Goal: Complete application form

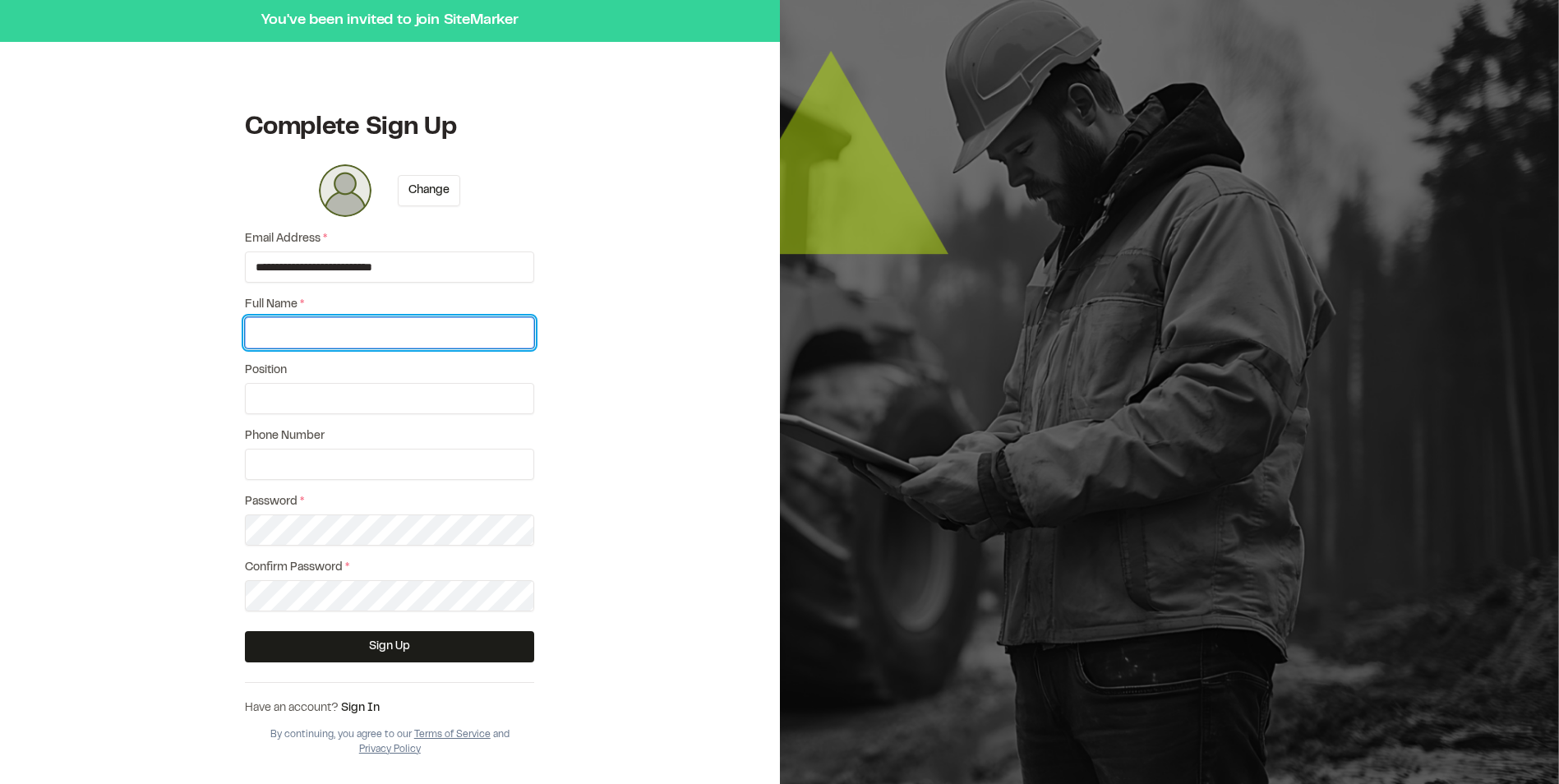
click at [396, 328] on input "Full Name *" at bounding box center [389, 332] width 290 height 31
type input "*"
type input "**********"
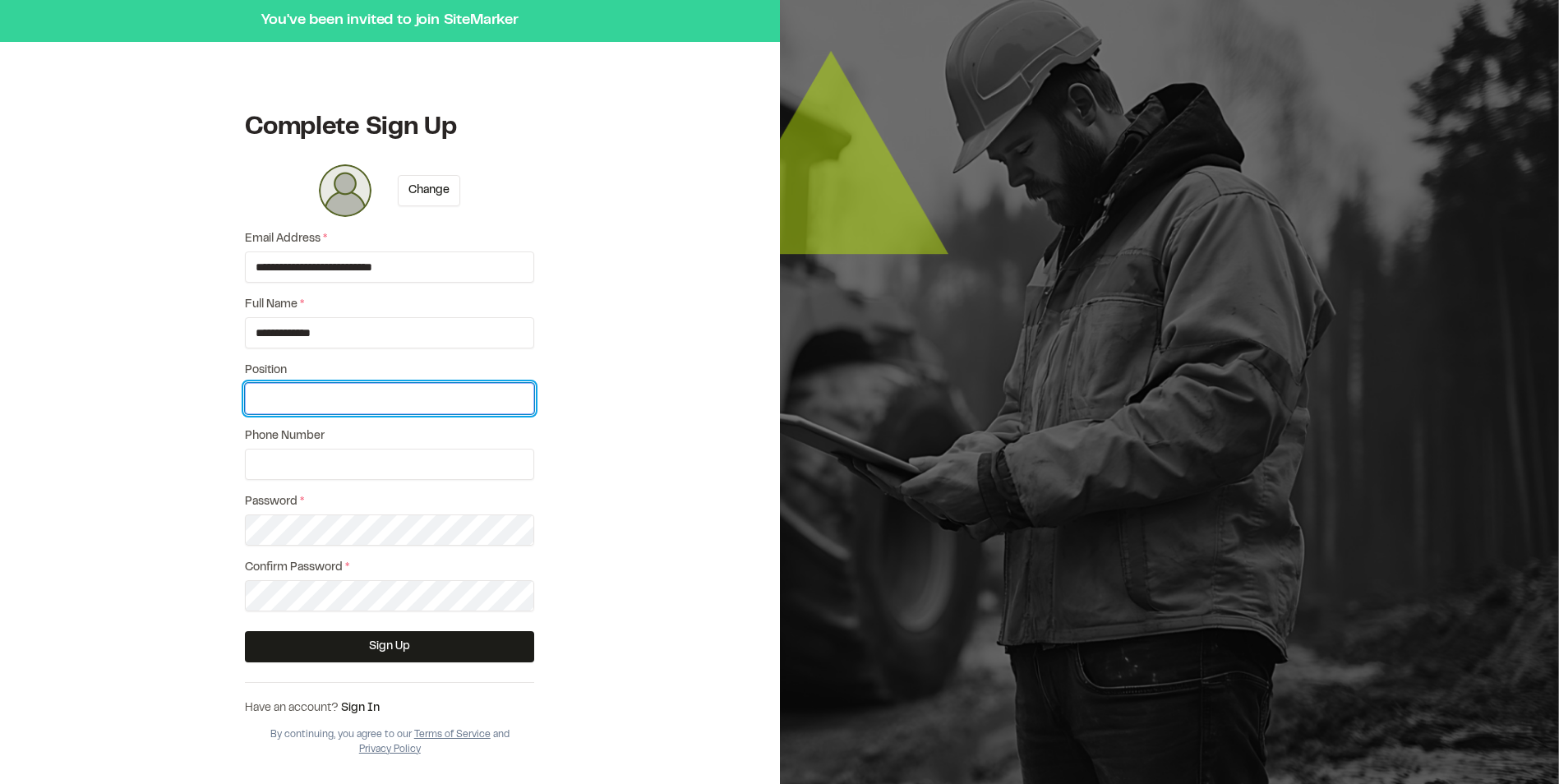
click at [254, 404] on input "Position" at bounding box center [389, 398] width 290 height 31
type input "**********"
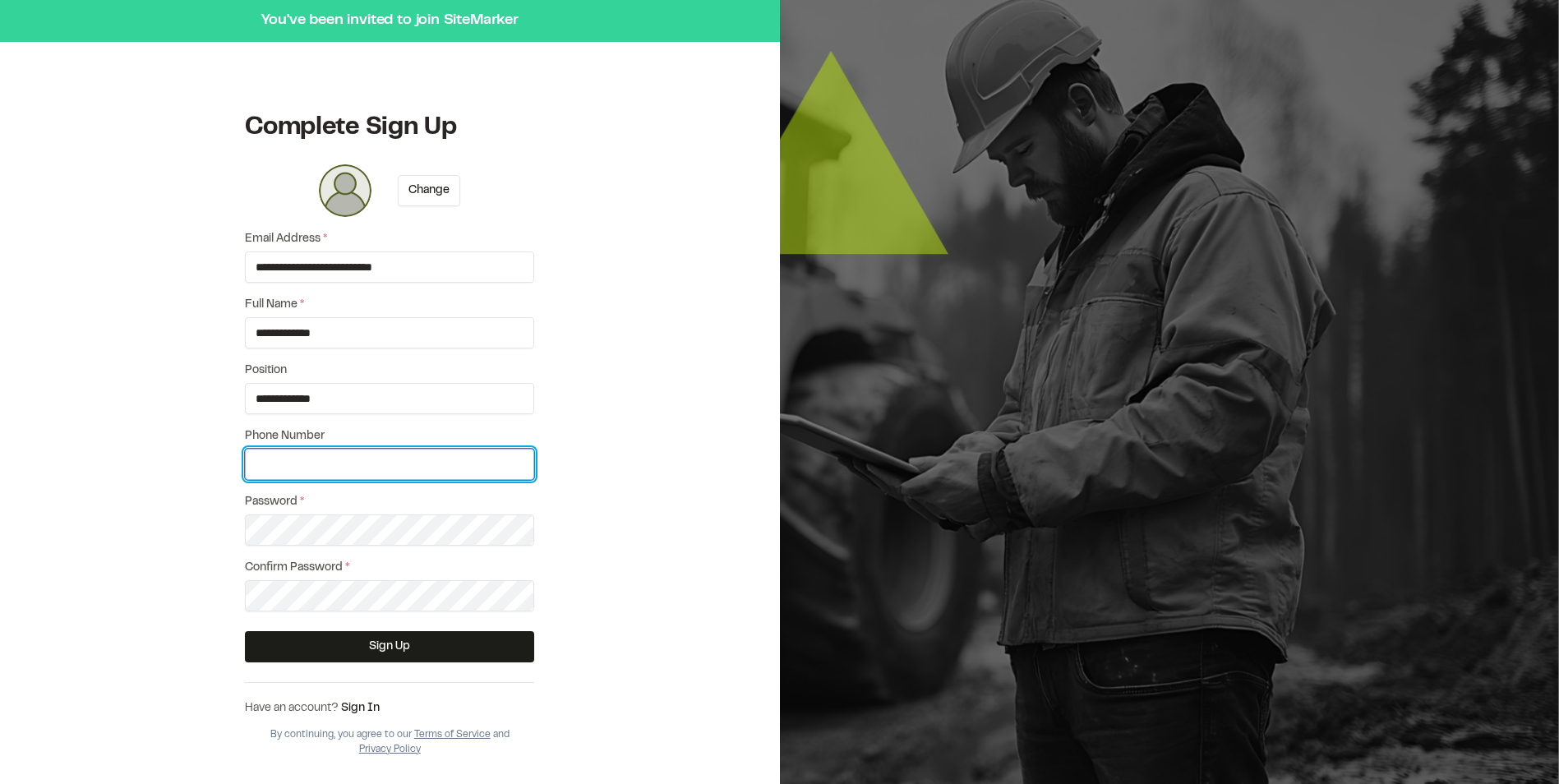
click at [371, 461] on input "Phone Number" at bounding box center [389, 464] width 290 height 31
type input "**********"
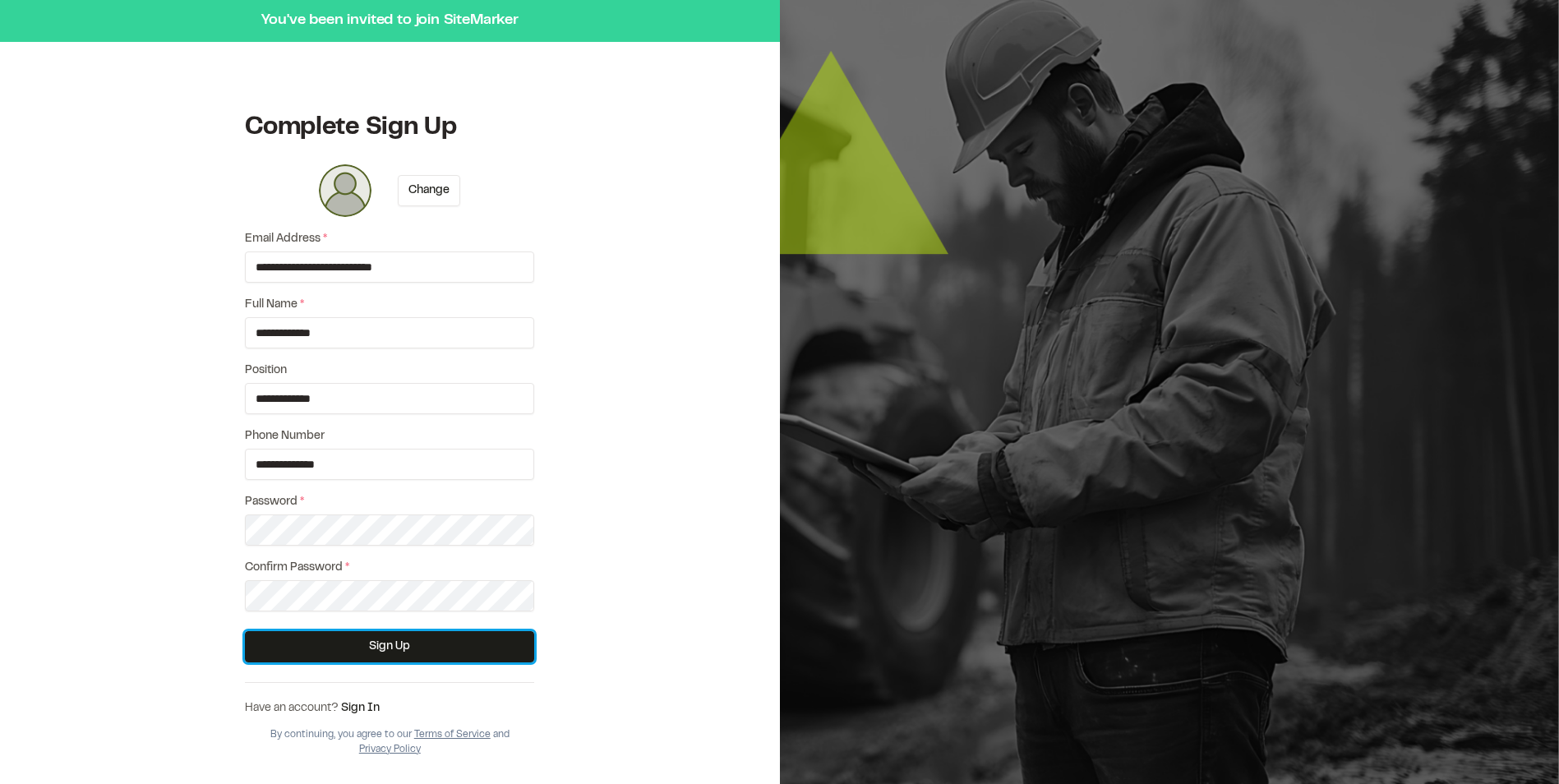
drag, startPoint x: 386, startPoint y: 643, endPoint x: 415, endPoint y: 687, distance: 52.7
click at [387, 643] on button "Sign Up" at bounding box center [389, 646] width 290 height 31
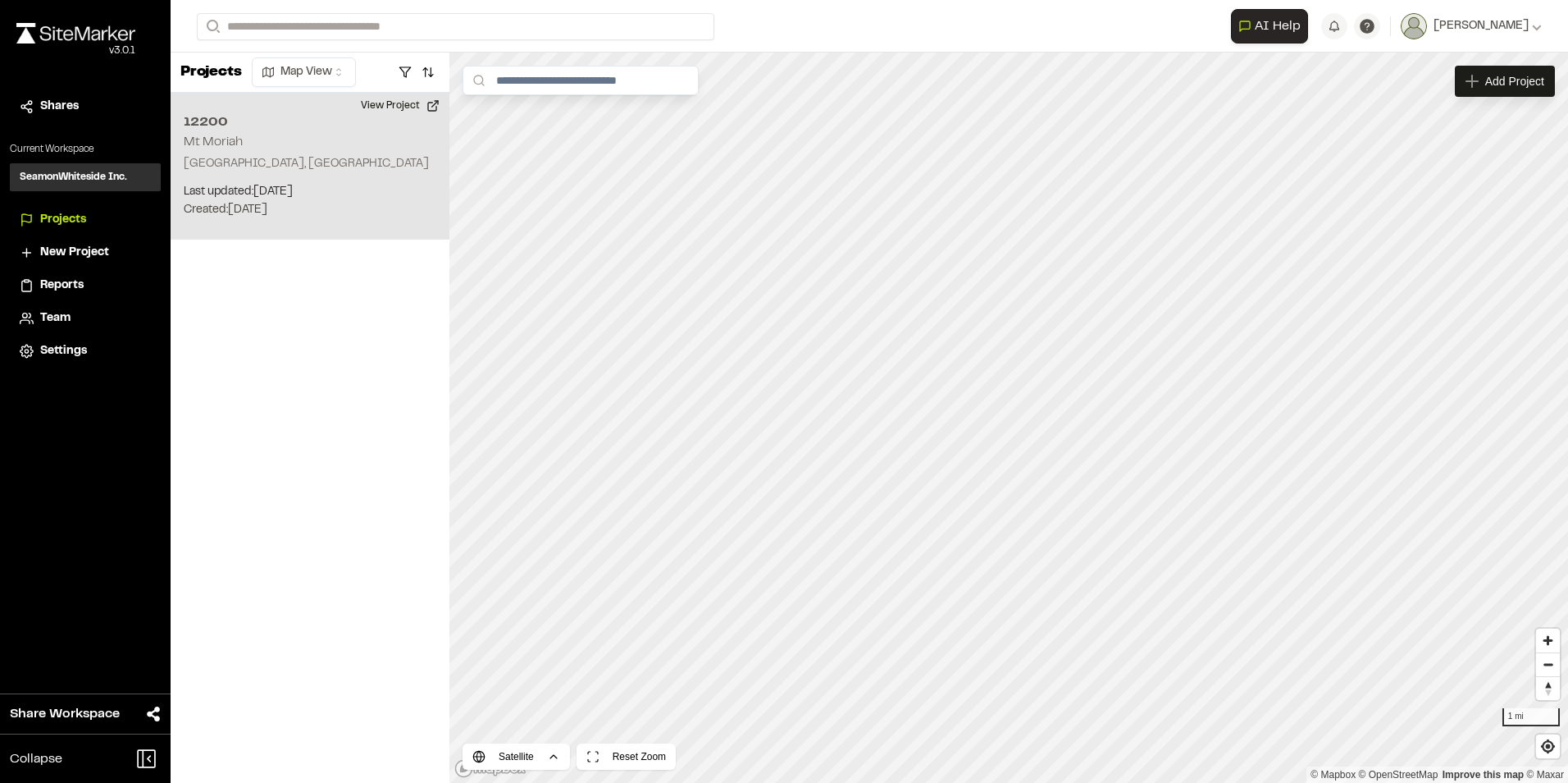
click at [253, 151] on div "[STREET_ADDRESS] Last updated: [DATE] Budget: $ Created: [DATE] Projected Compl…" at bounding box center [309, 166] width 278 height 147
click at [401, 105] on button "View Project" at bounding box center [401, 106] width 98 height 26
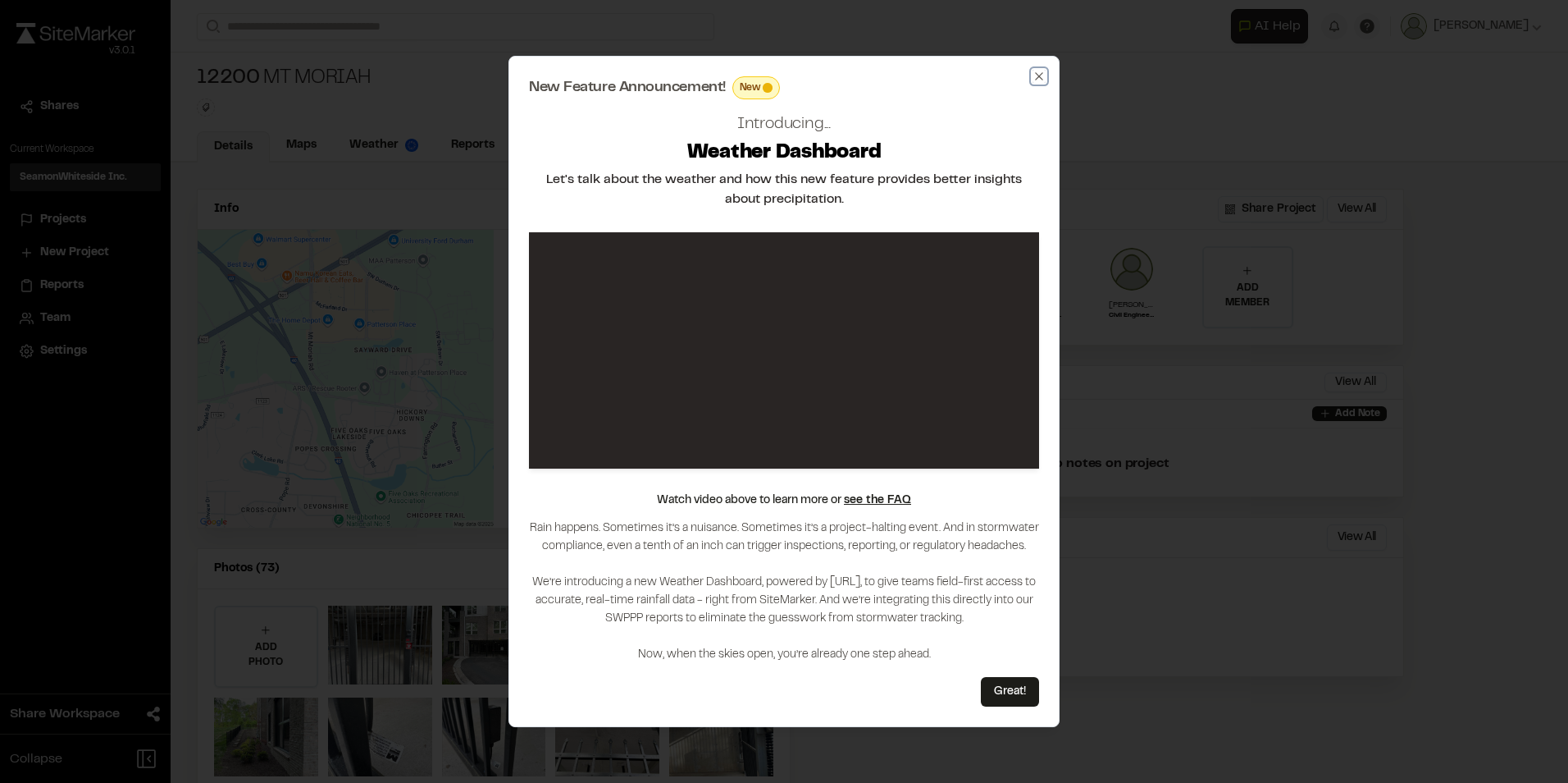
click at [1042, 77] on icon "button" at bounding box center [1038, 76] width 13 height 13
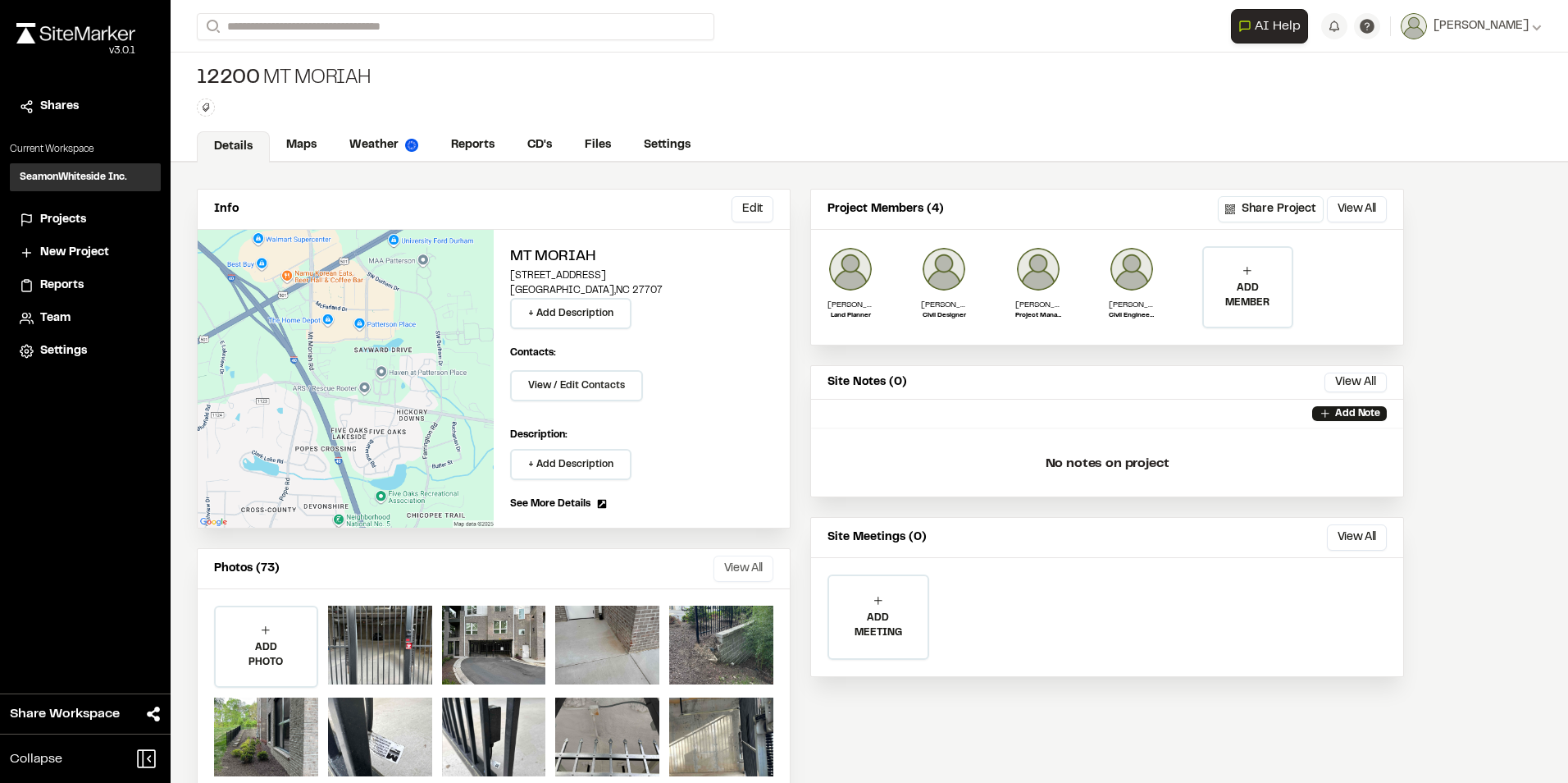
click at [733, 565] on button "View All" at bounding box center [743, 569] width 60 height 26
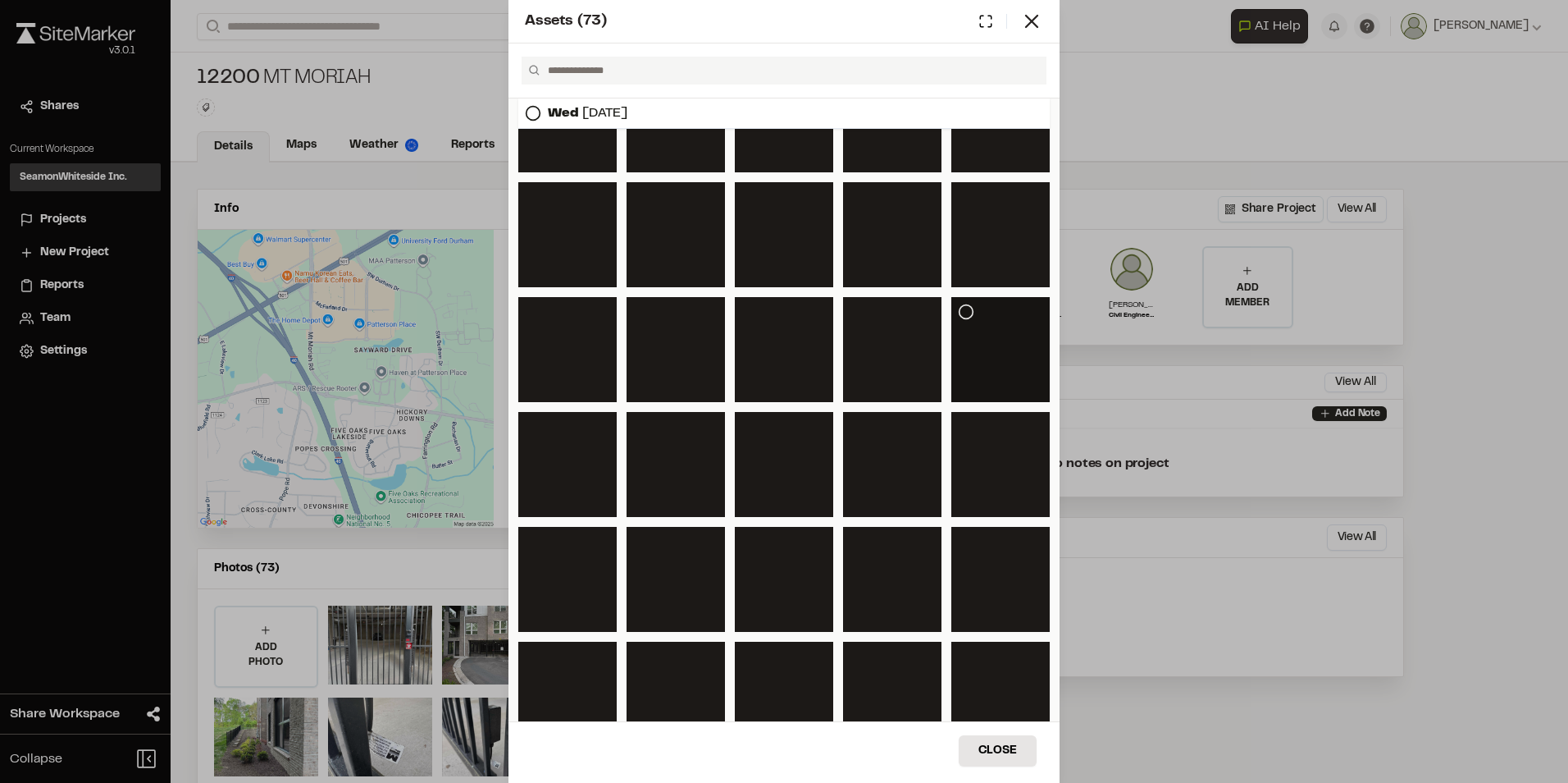
scroll to position [873, 0]
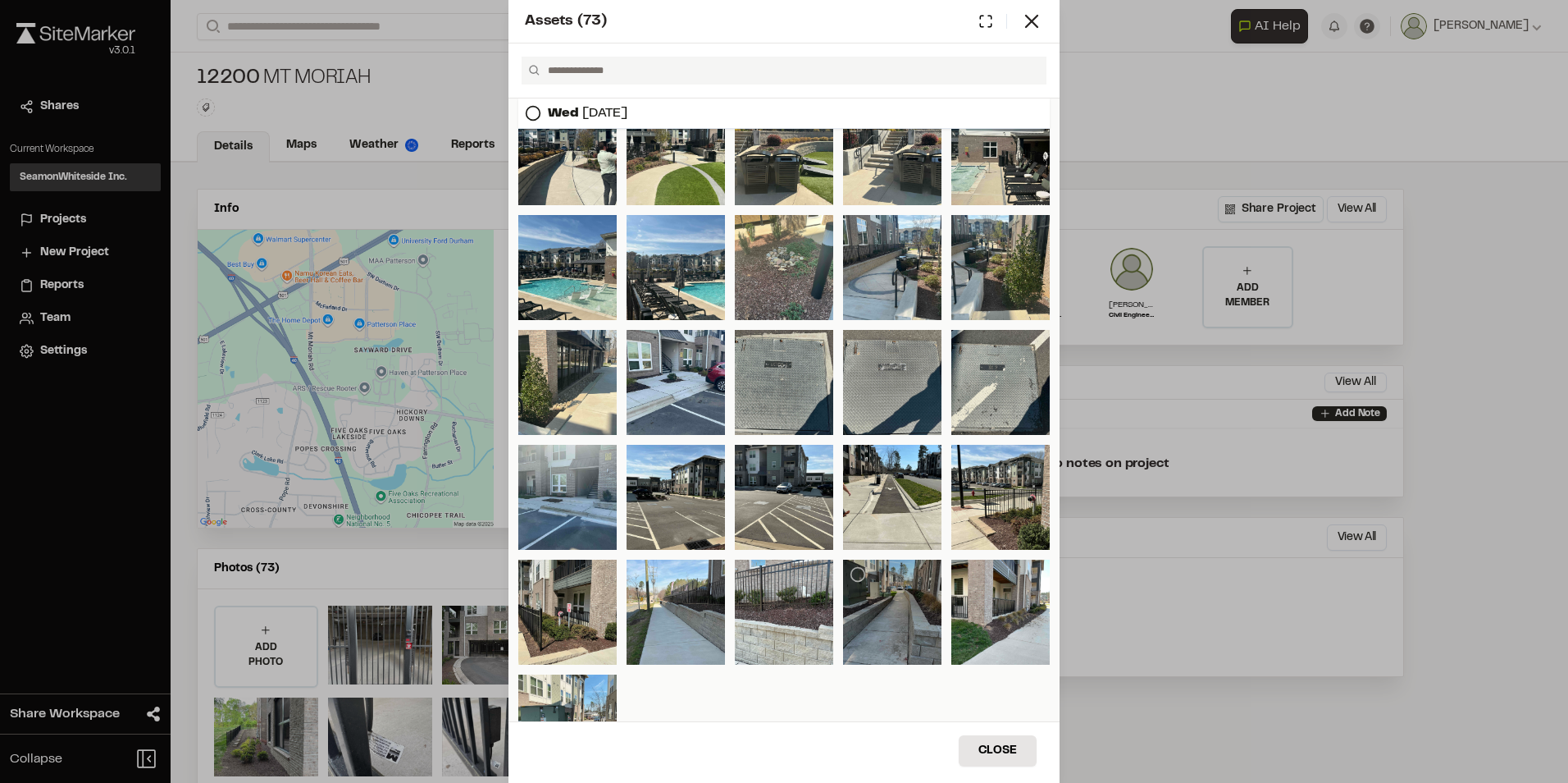
click at [894, 588] on div at bounding box center [892, 613] width 98 height 105
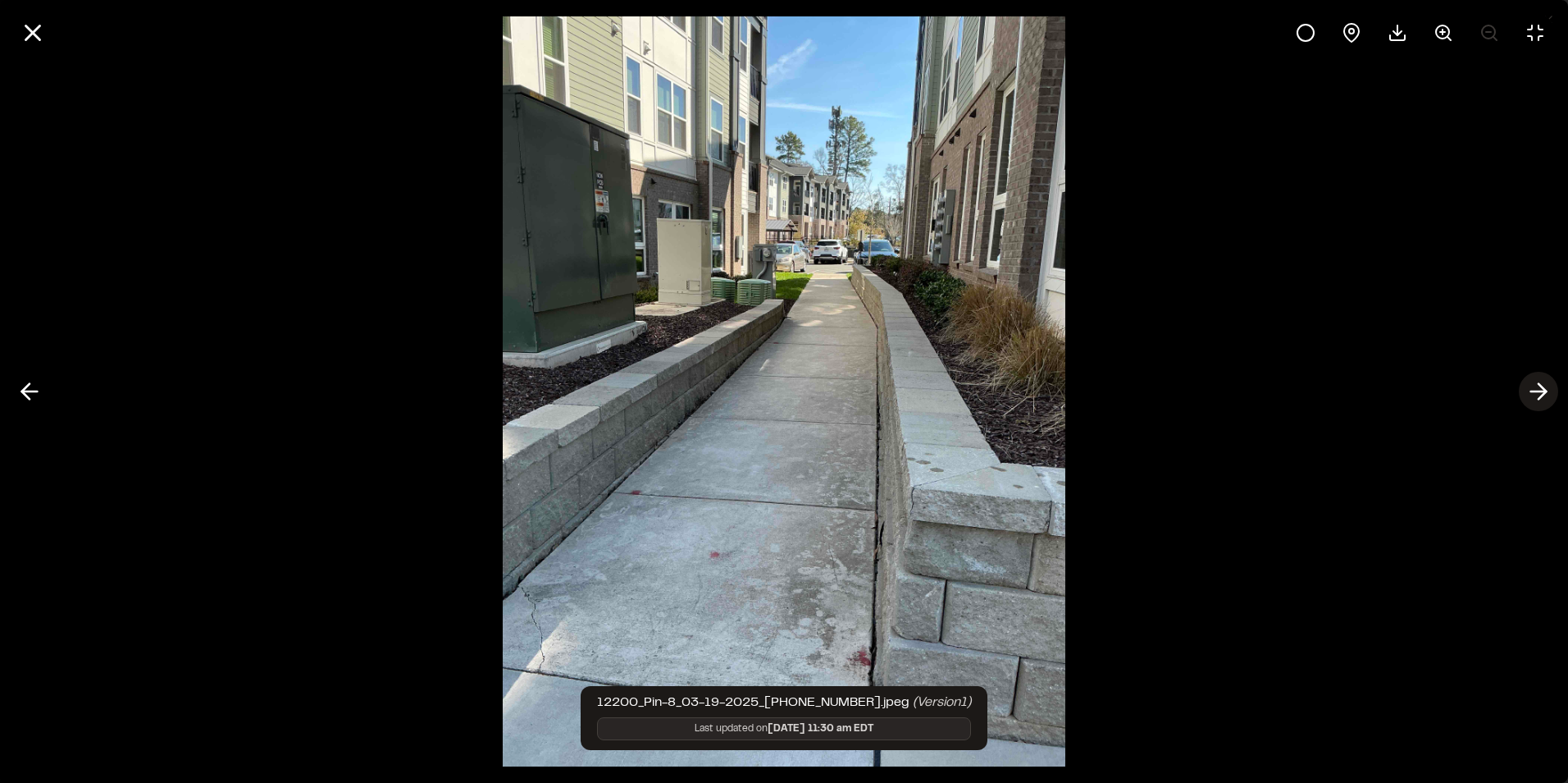
click at [1538, 391] on line at bounding box center [1539, 391] width 16 height 0
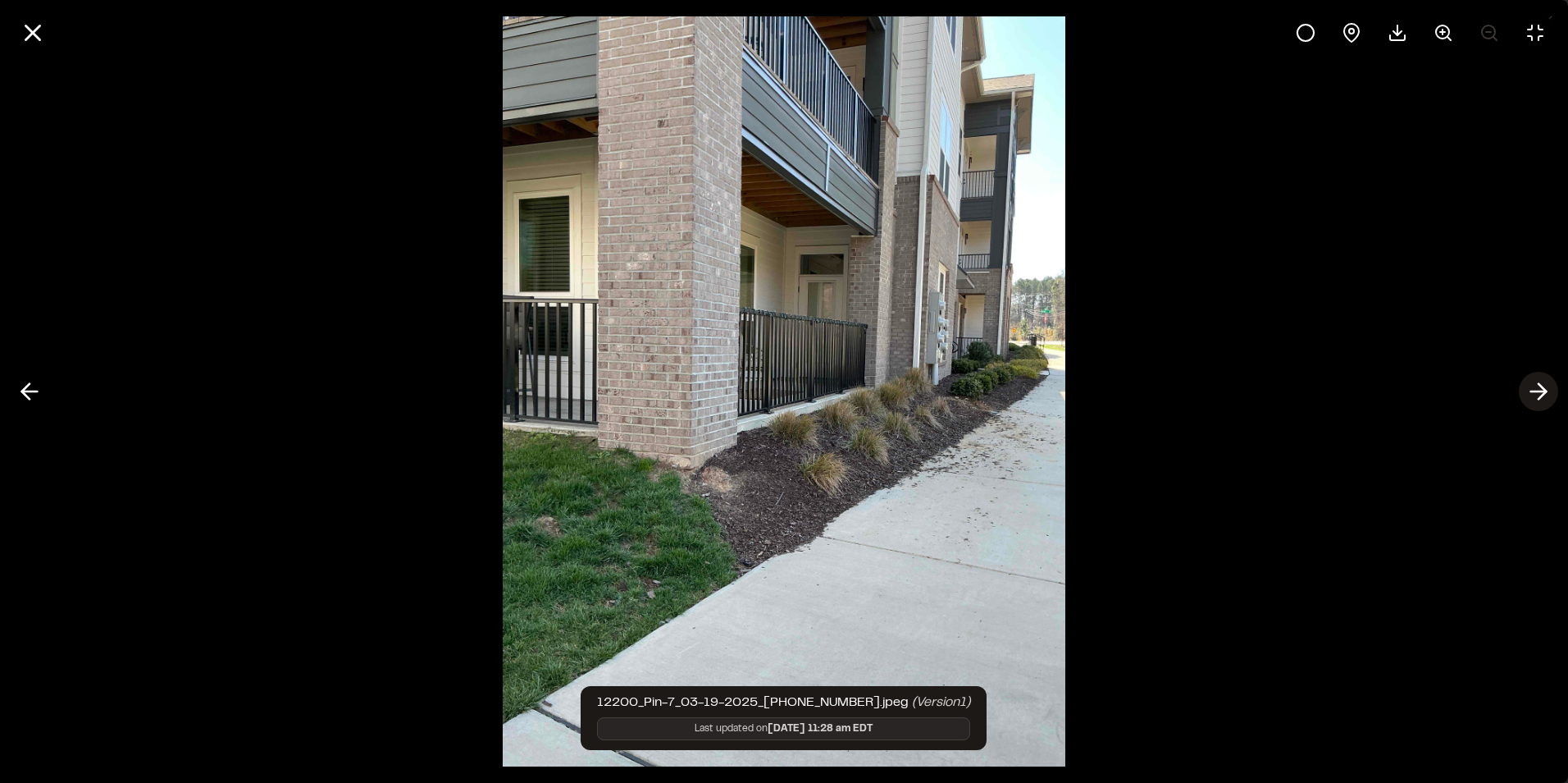
click at [1538, 391] on line at bounding box center [1539, 391] width 16 height 0
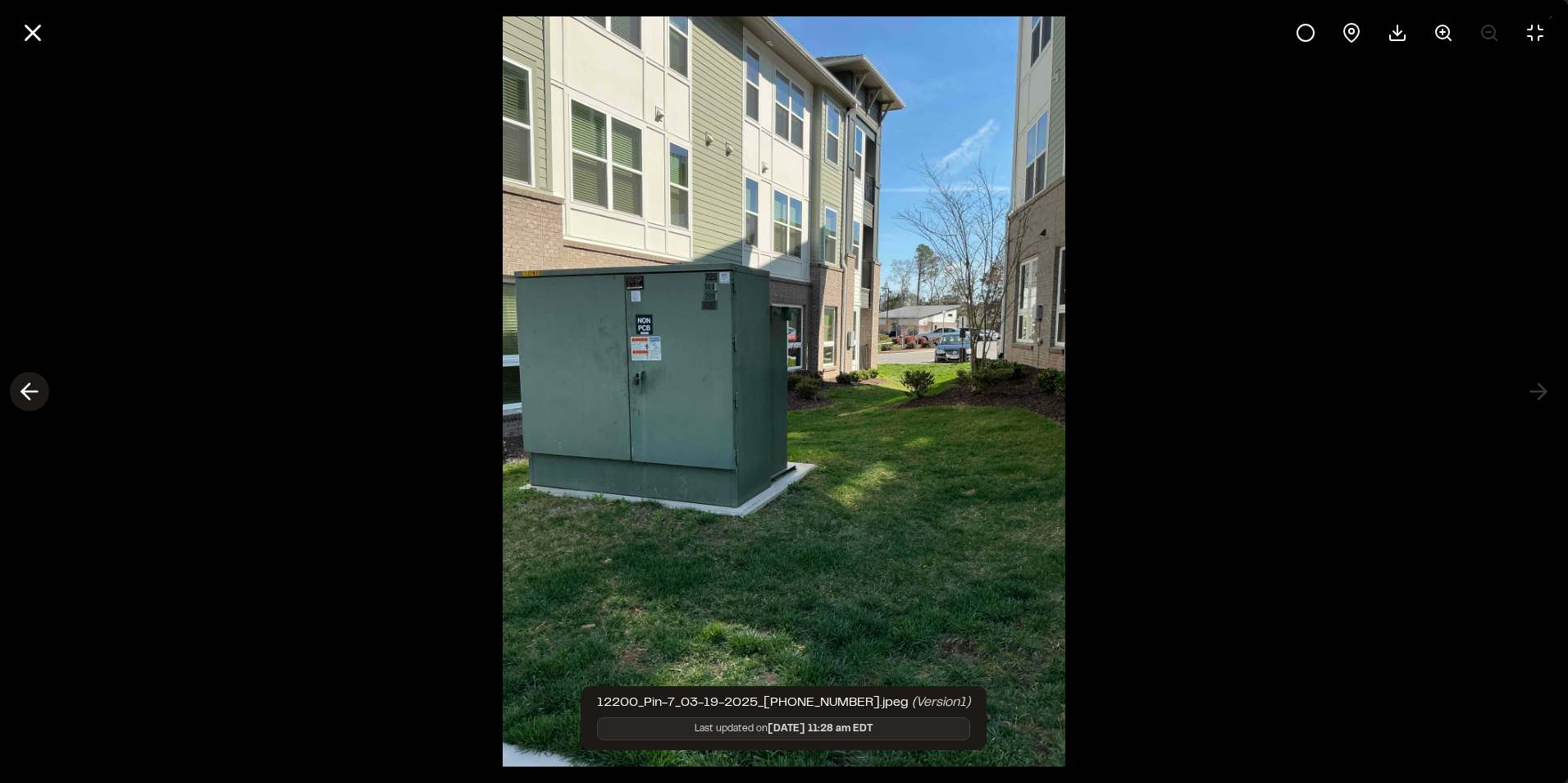
click at [29, 395] on icon at bounding box center [30, 391] width 26 height 28
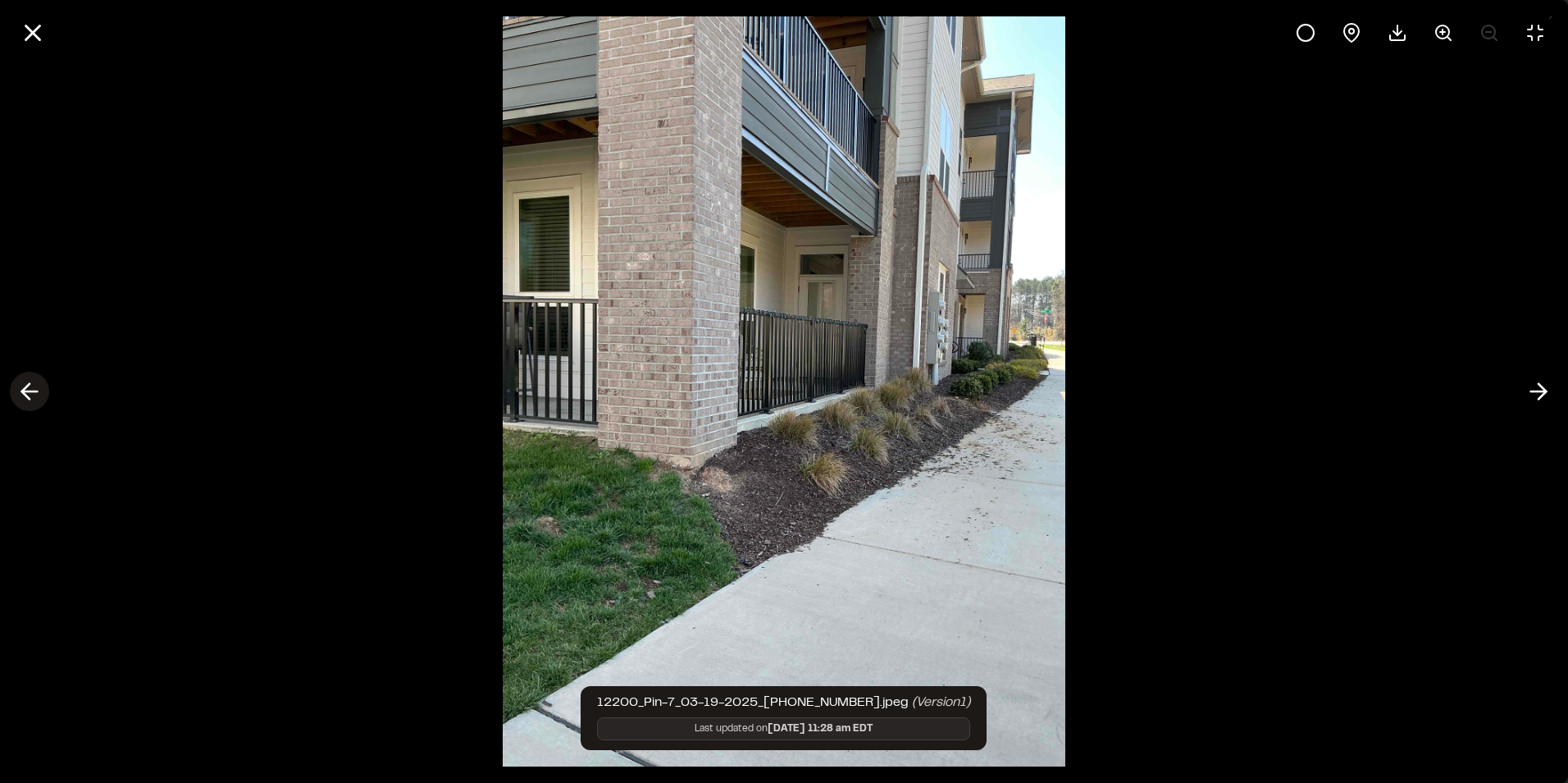
click at [29, 388] on icon at bounding box center [30, 391] width 26 height 28
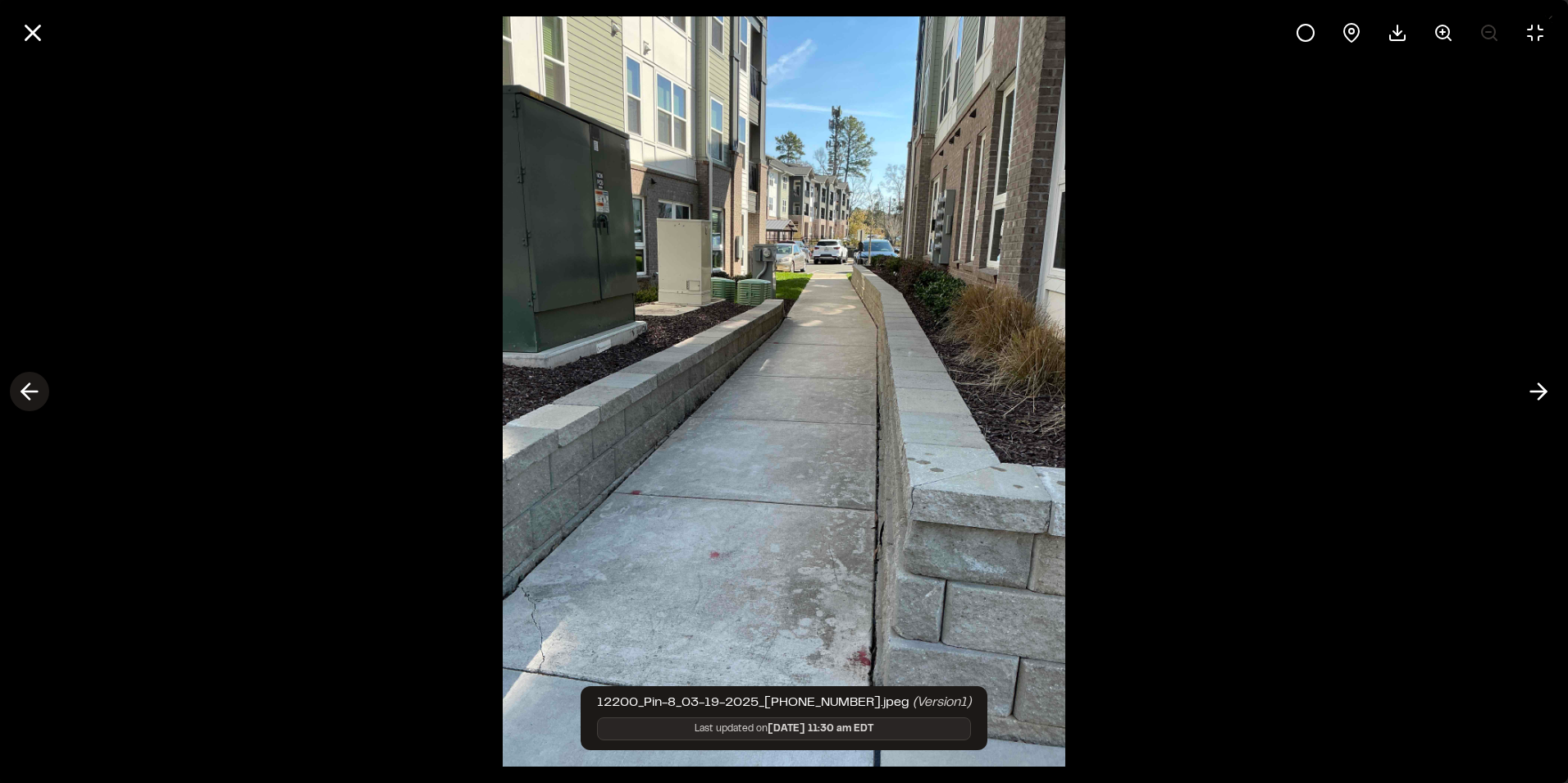
click at [29, 388] on icon at bounding box center [30, 391] width 26 height 28
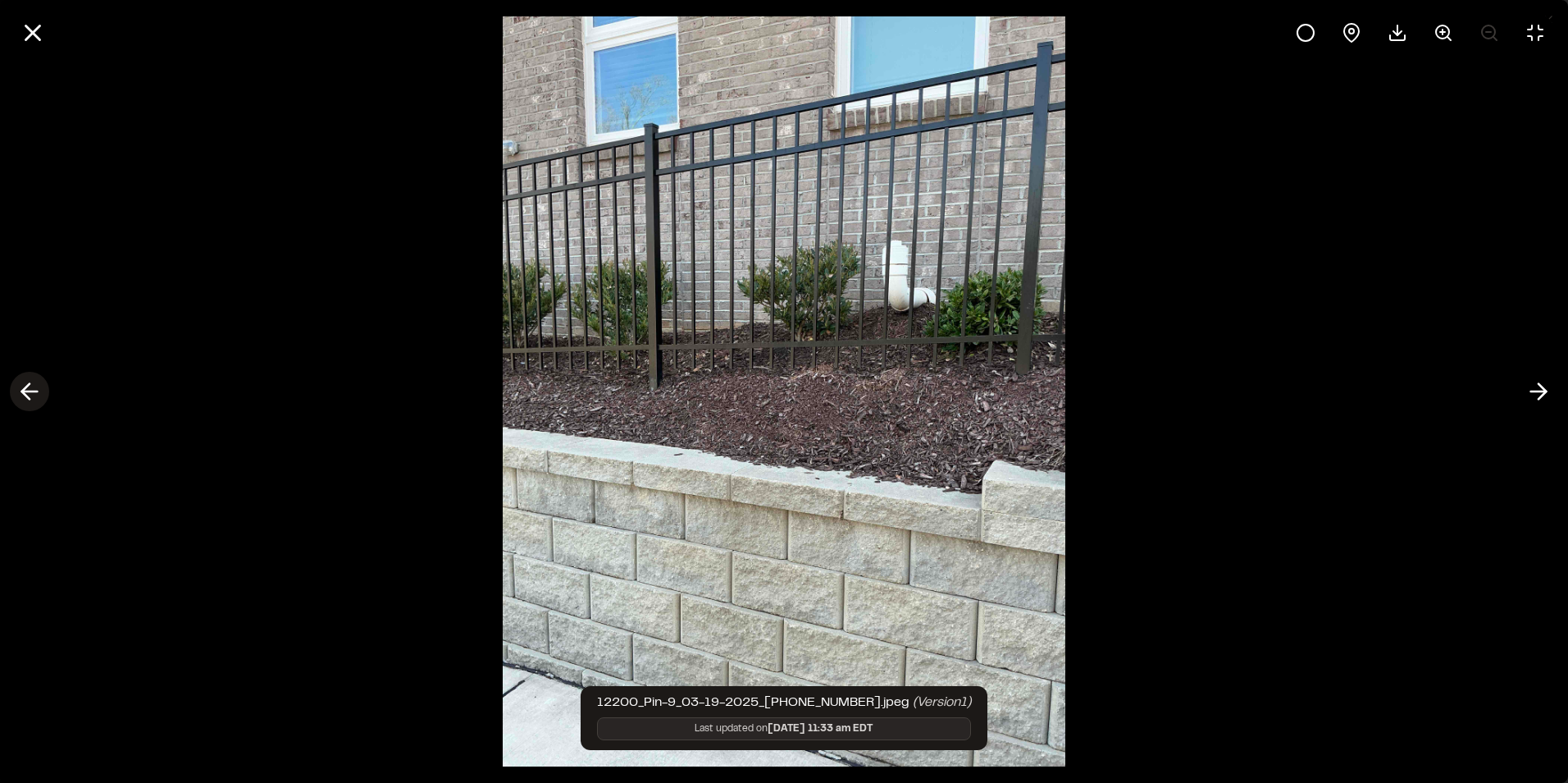
click at [29, 388] on icon at bounding box center [30, 391] width 26 height 28
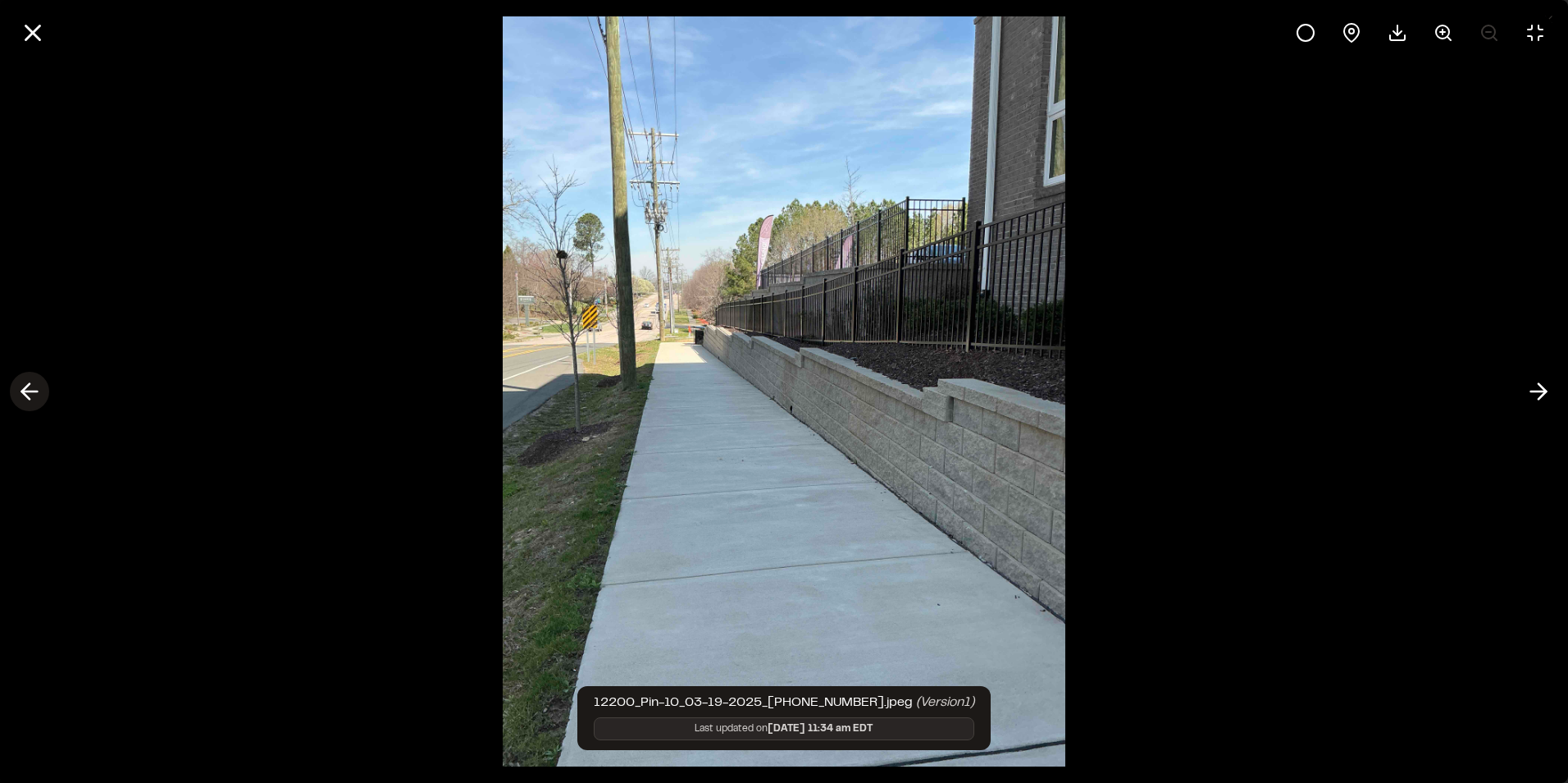
click at [29, 388] on icon at bounding box center [30, 391] width 26 height 28
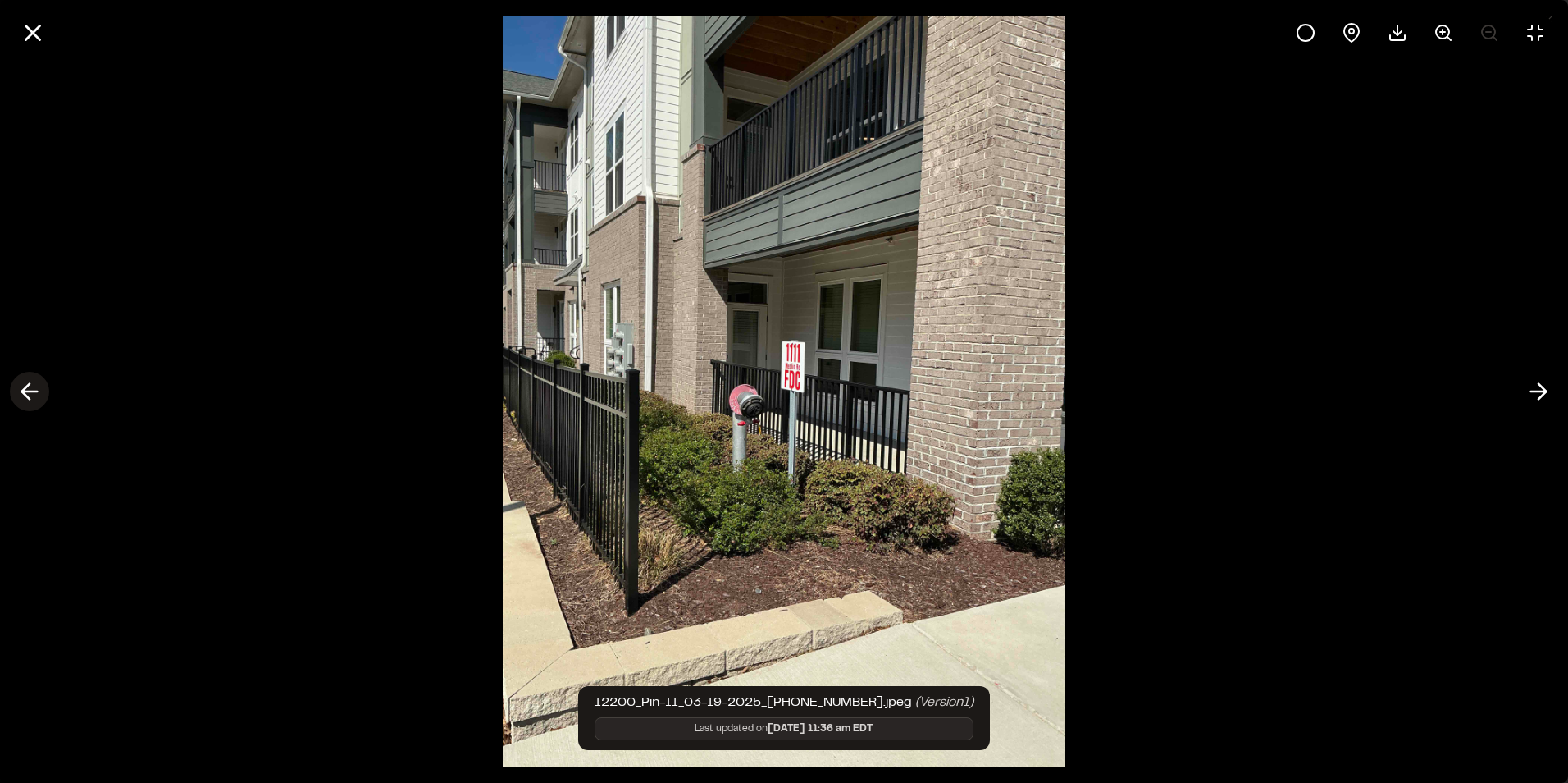
click at [29, 388] on icon at bounding box center [30, 391] width 26 height 28
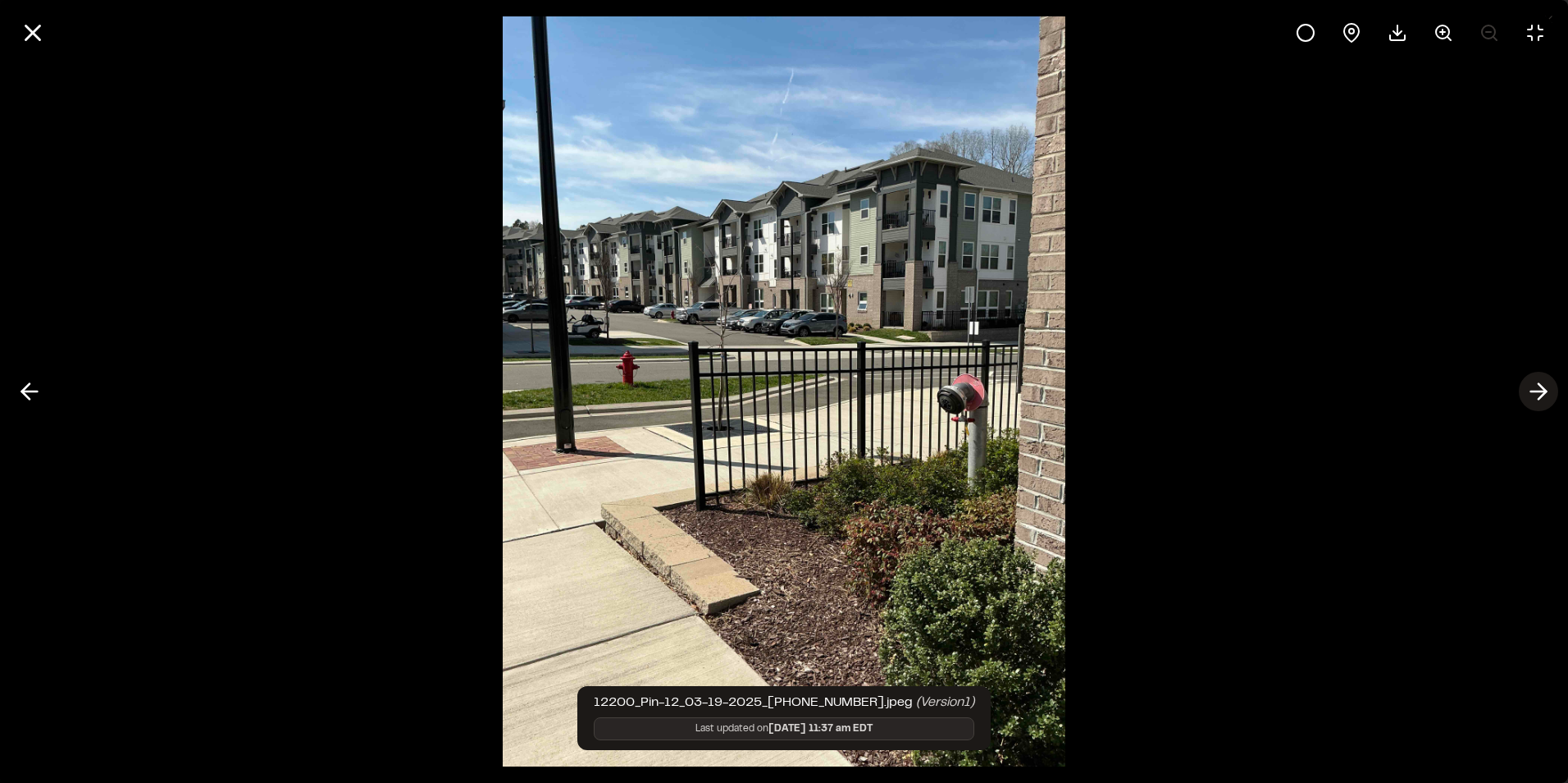
click at [1531, 388] on icon at bounding box center [1539, 391] width 26 height 28
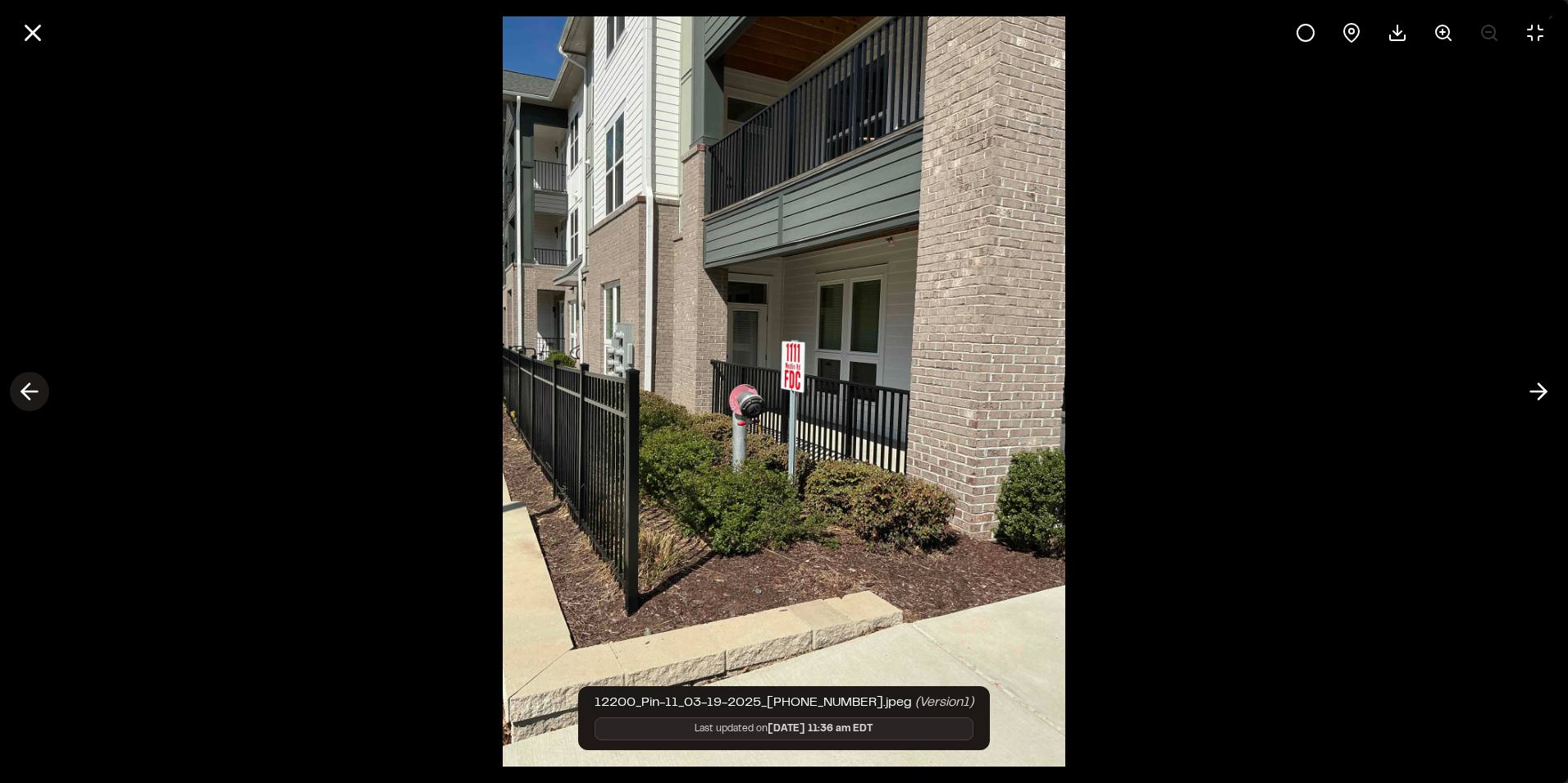
click at [32, 395] on icon at bounding box center [30, 391] width 26 height 28
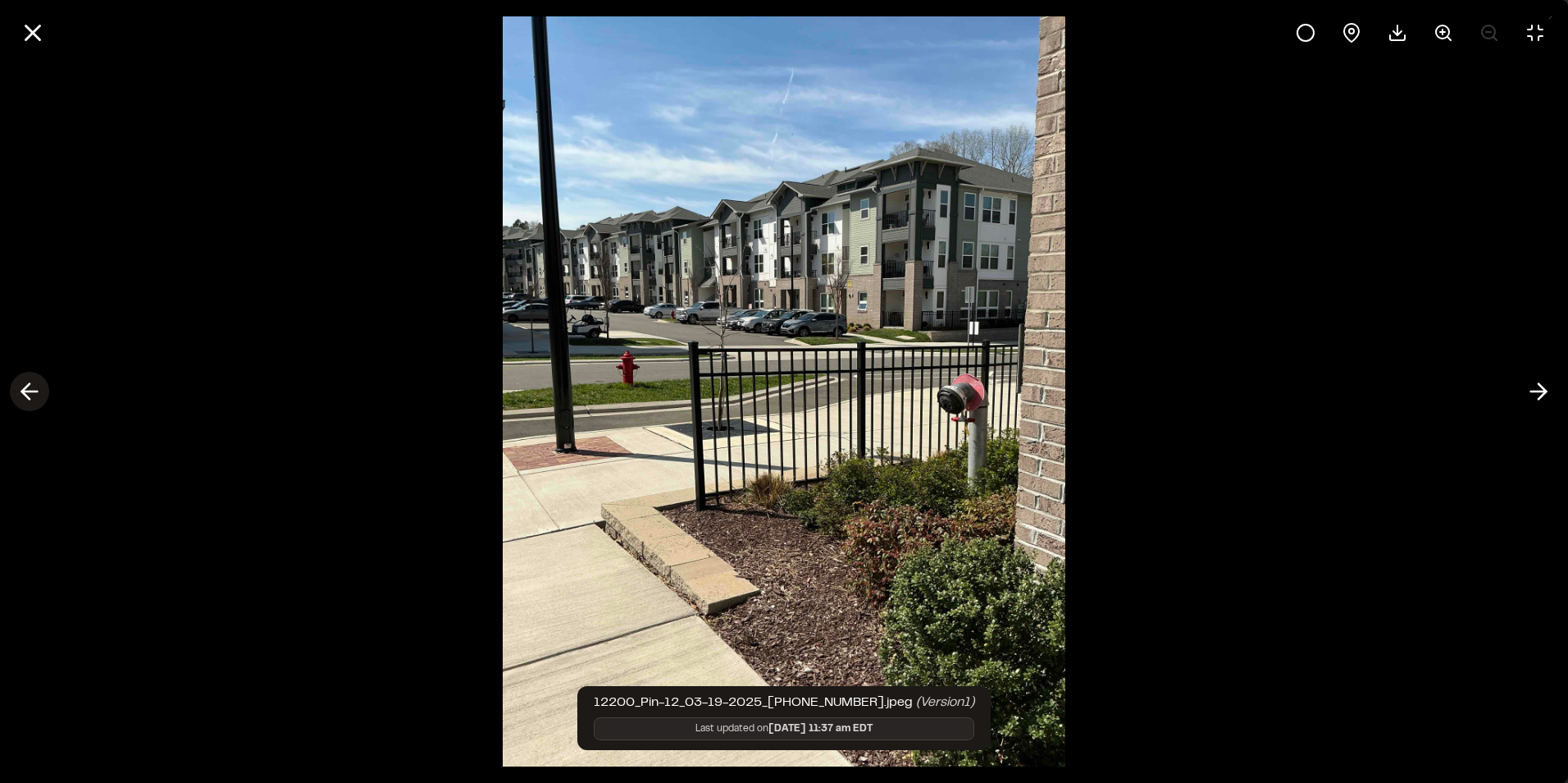
click at [32, 394] on icon at bounding box center [30, 391] width 26 height 28
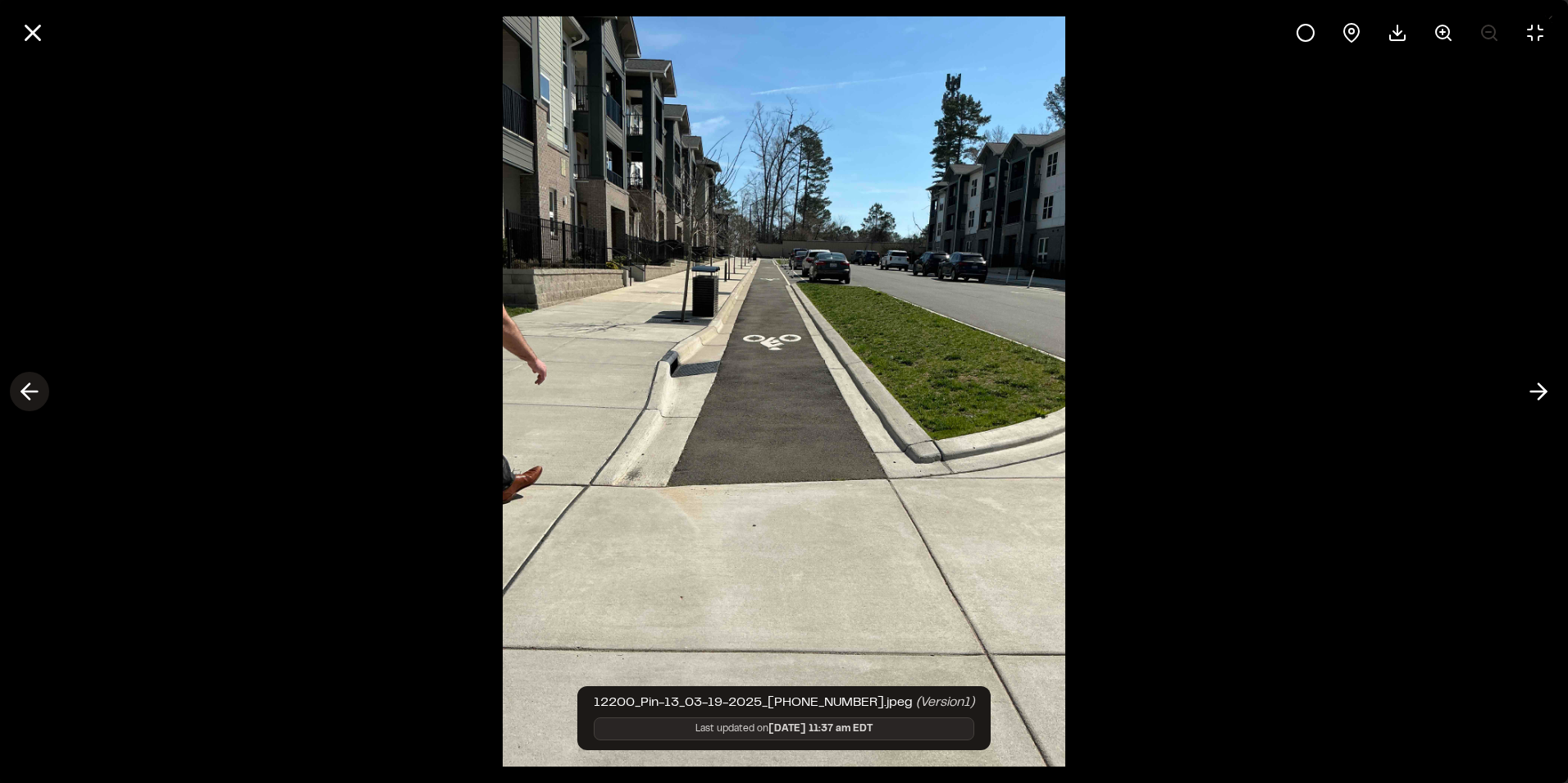
click at [32, 394] on icon at bounding box center [30, 391] width 26 height 28
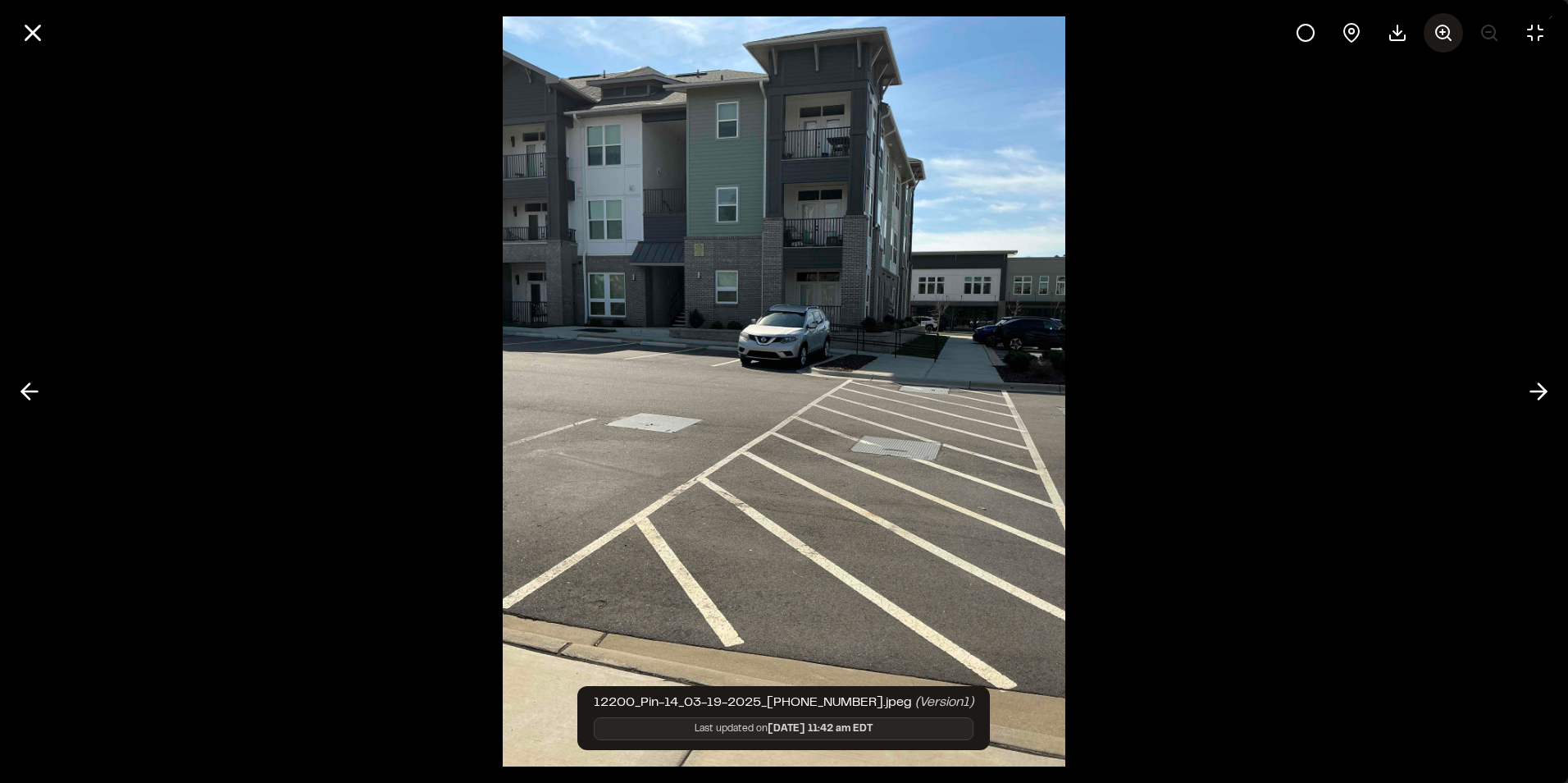
click at [1435, 35] on icon at bounding box center [1443, 33] width 19 height 19
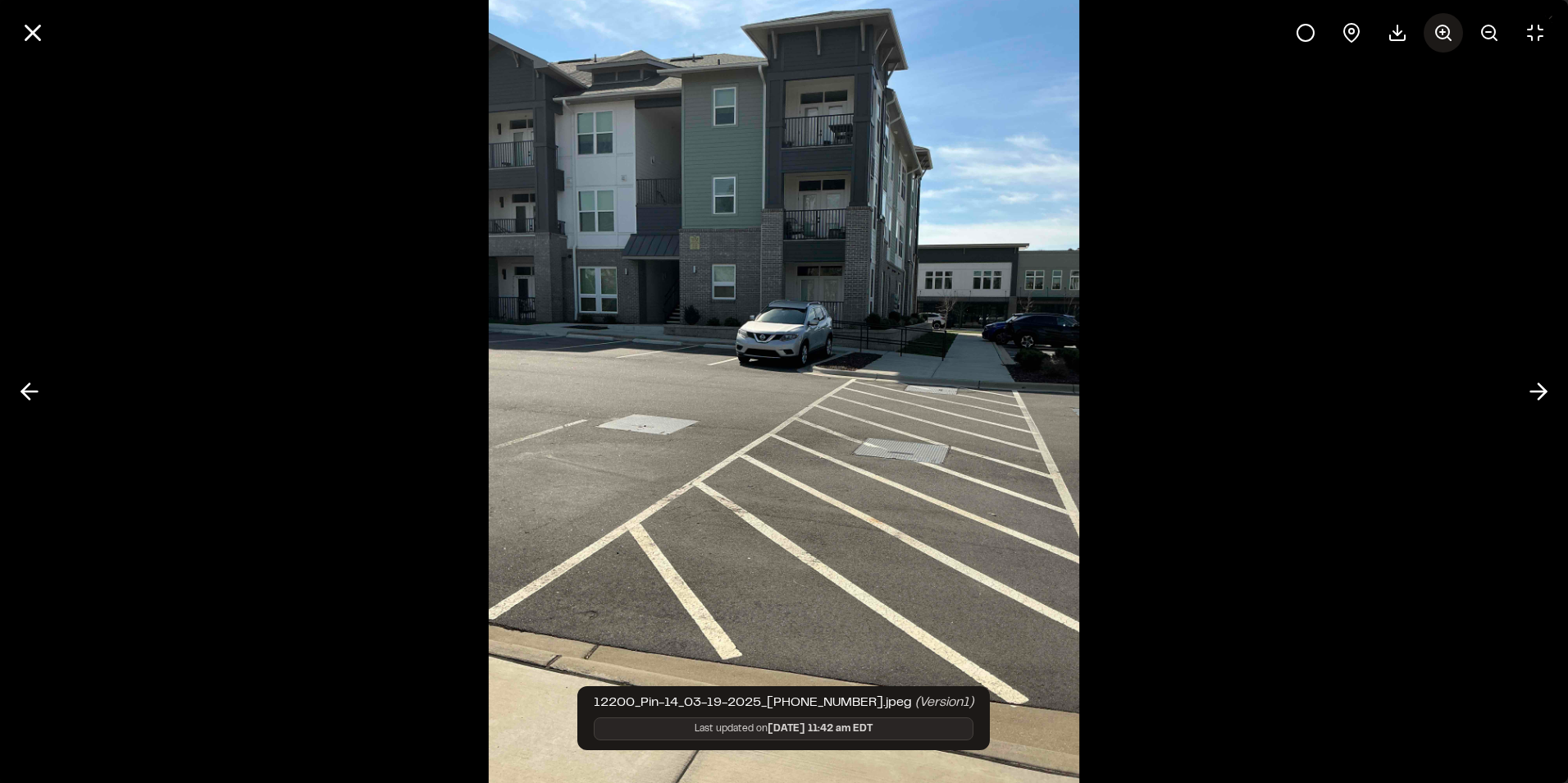
click at [1441, 34] on icon at bounding box center [1443, 33] width 19 height 19
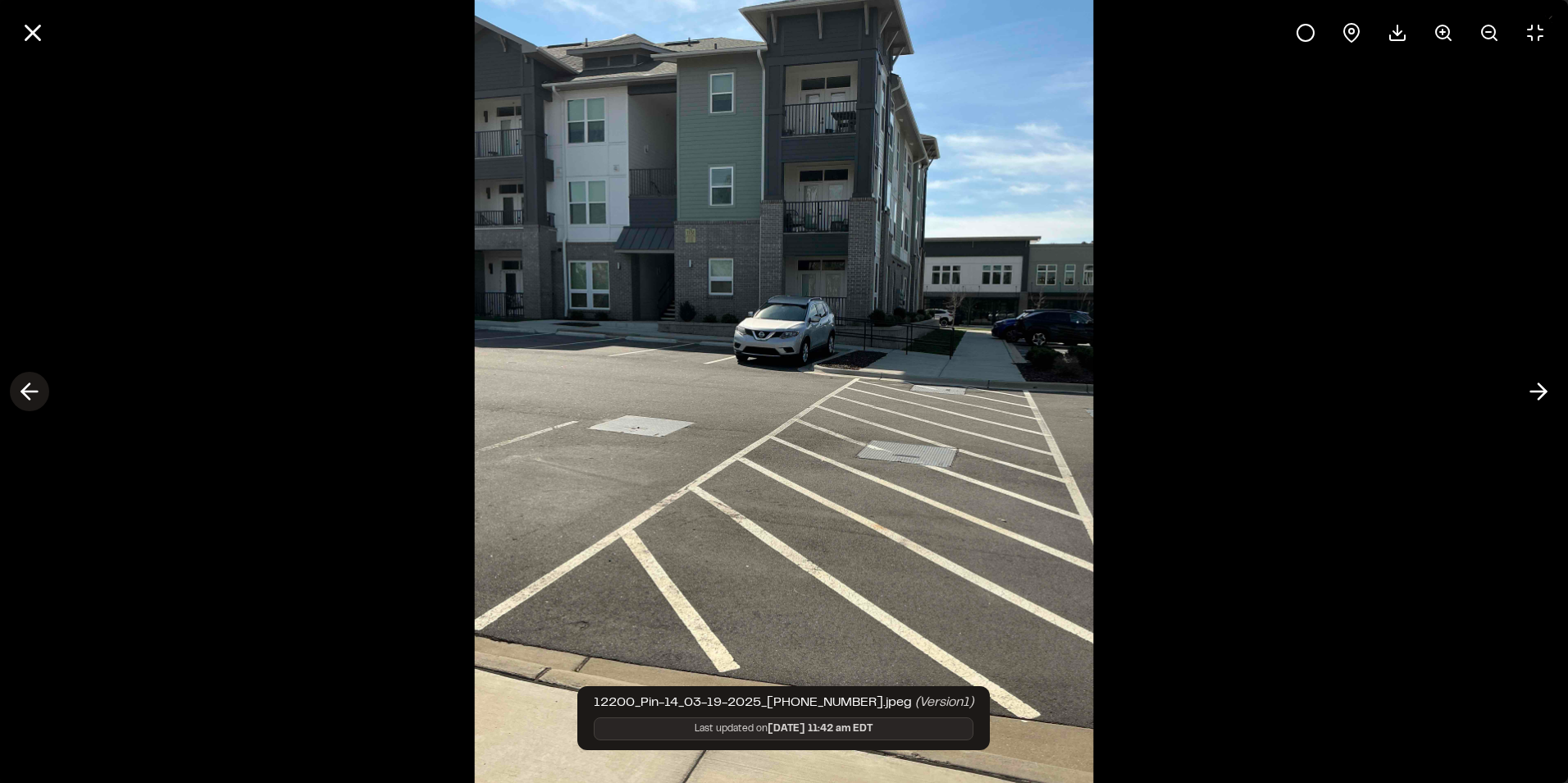
click at [38, 388] on icon at bounding box center [30, 391] width 26 height 28
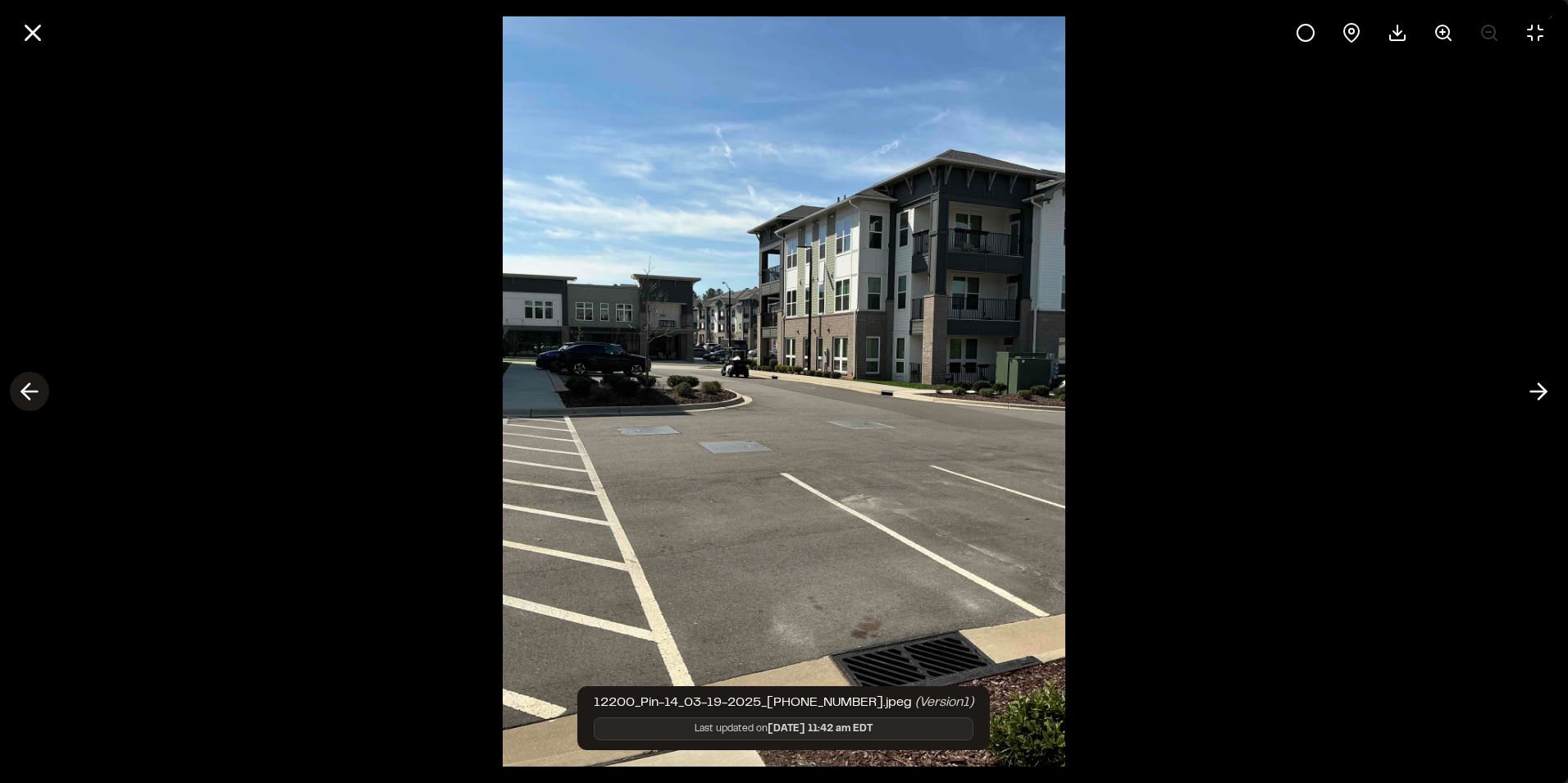
click at [38, 388] on icon at bounding box center [30, 391] width 26 height 28
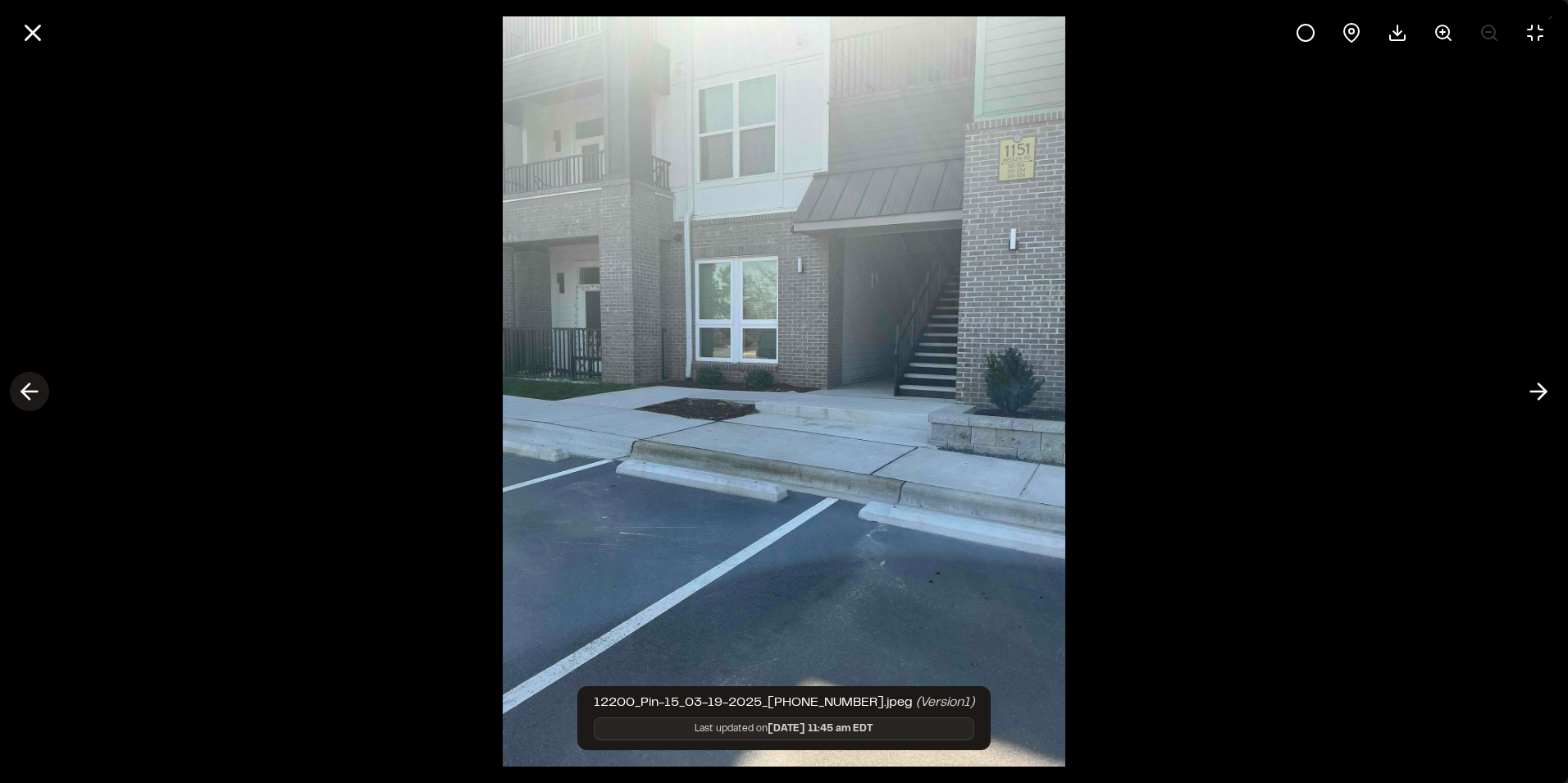
click at [35, 399] on icon at bounding box center [30, 391] width 26 height 28
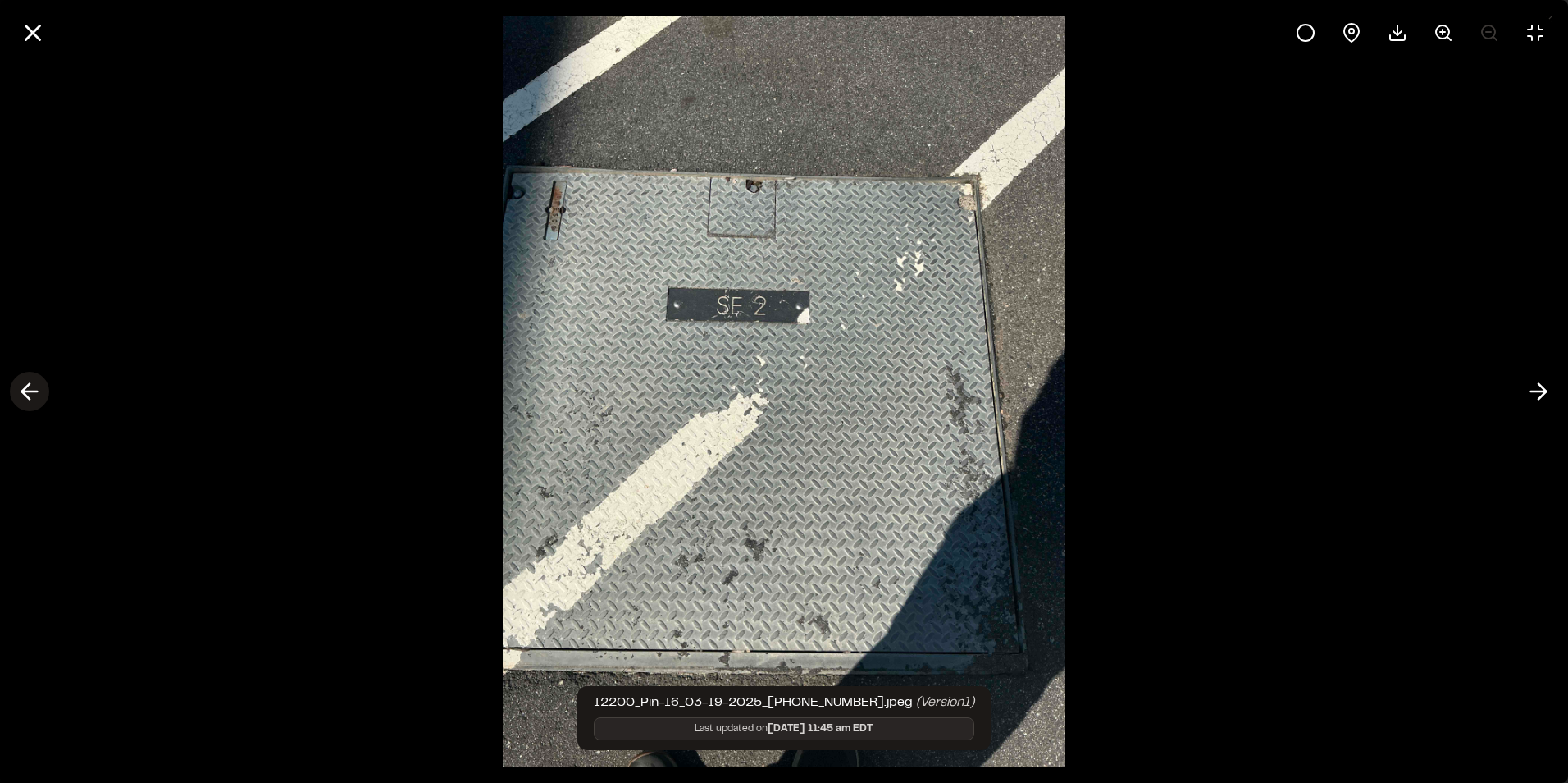
click at [35, 399] on icon at bounding box center [30, 391] width 26 height 28
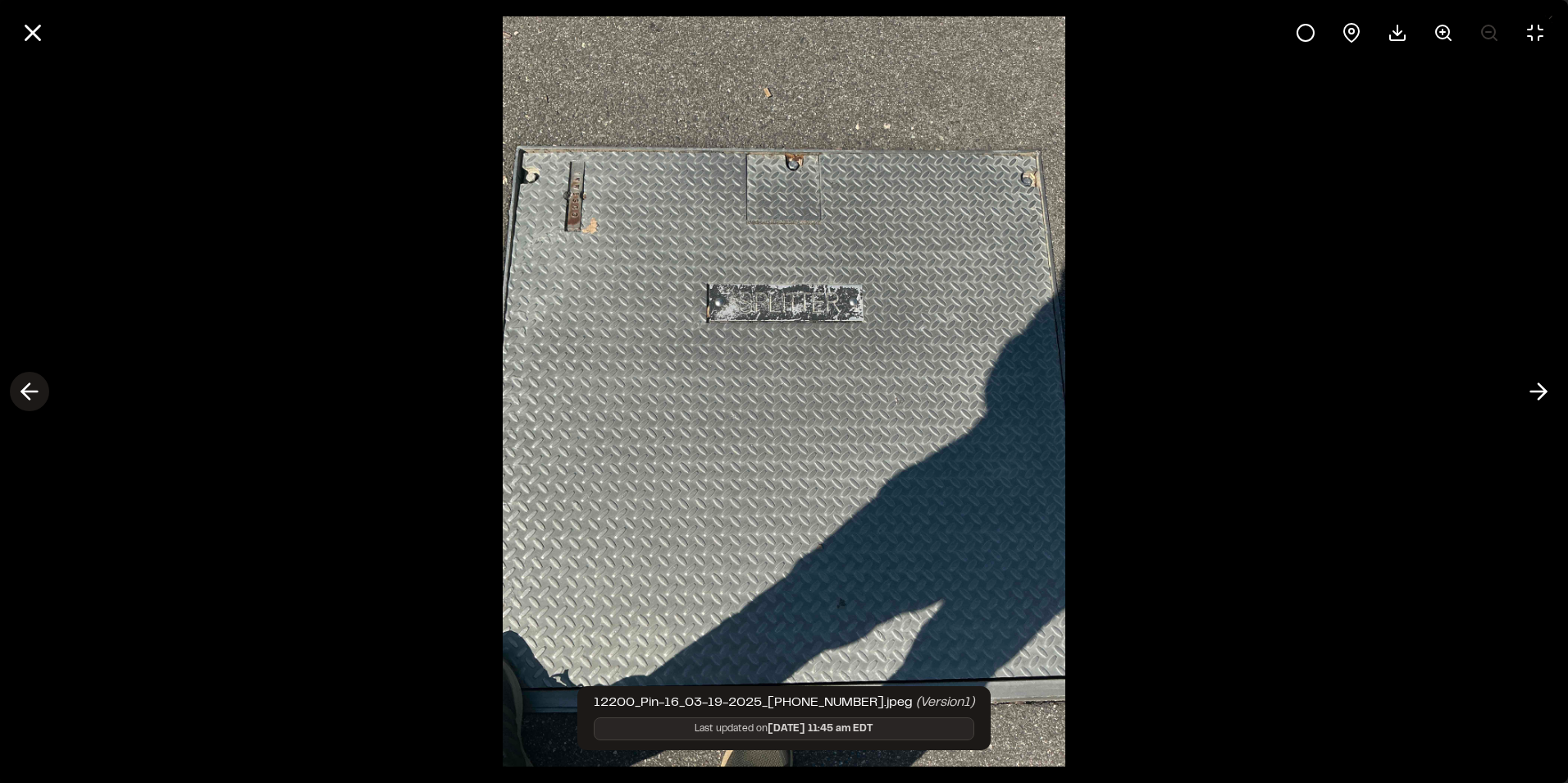
click at [35, 399] on icon at bounding box center [30, 391] width 26 height 28
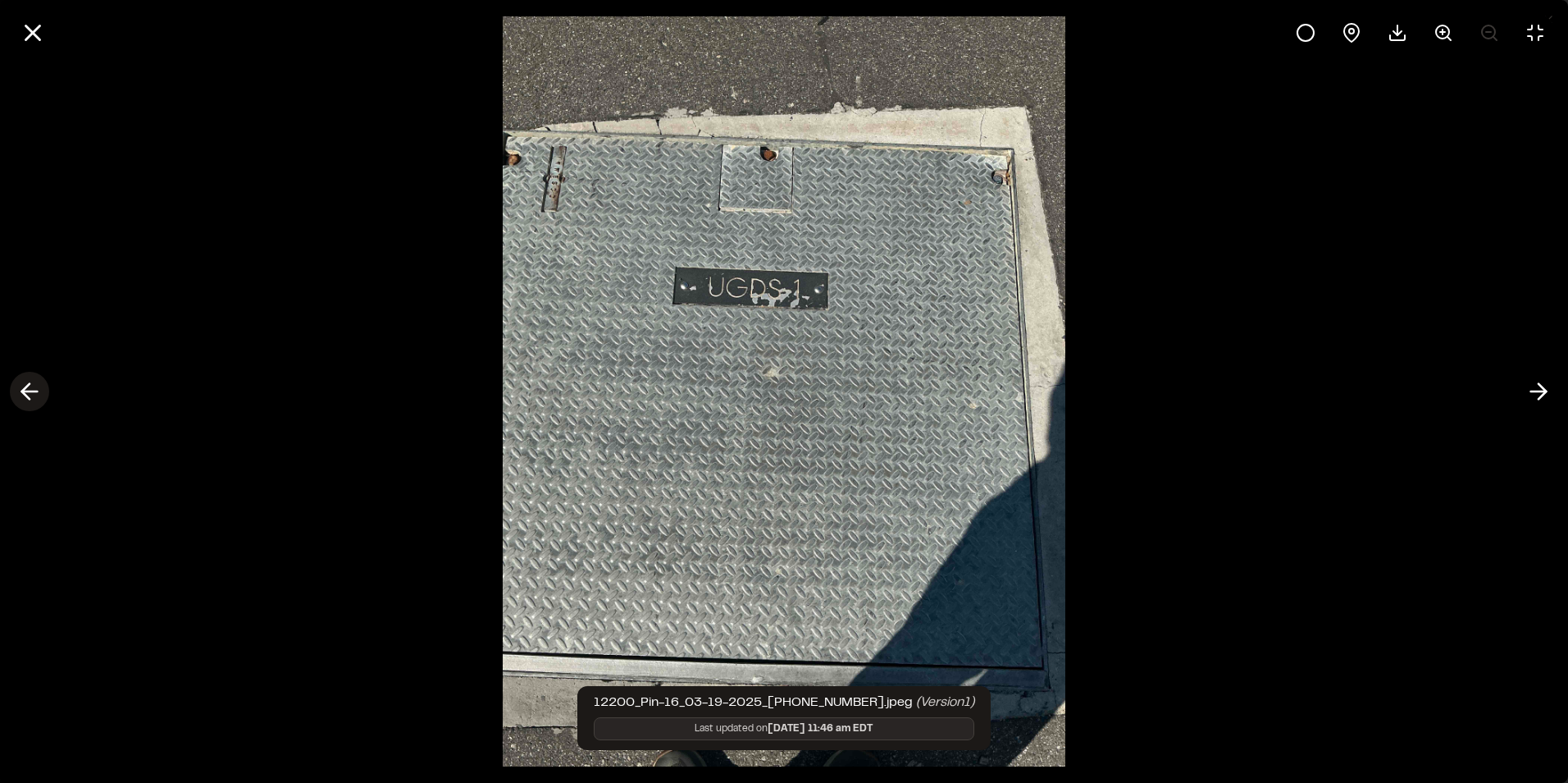
click at [35, 399] on icon at bounding box center [30, 391] width 26 height 28
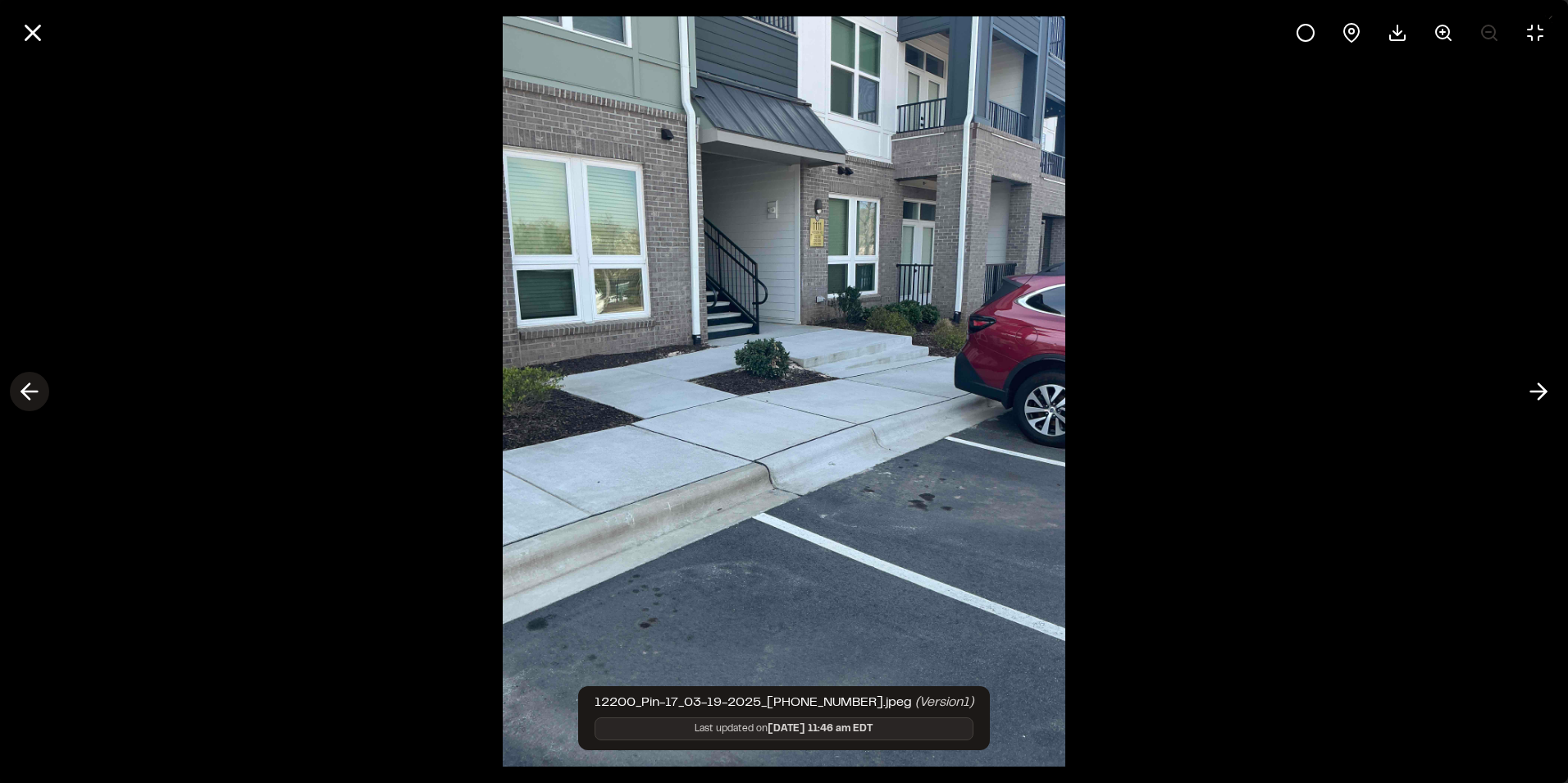
click at [35, 399] on icon at bounding box center [30, 391] width 26 height 28
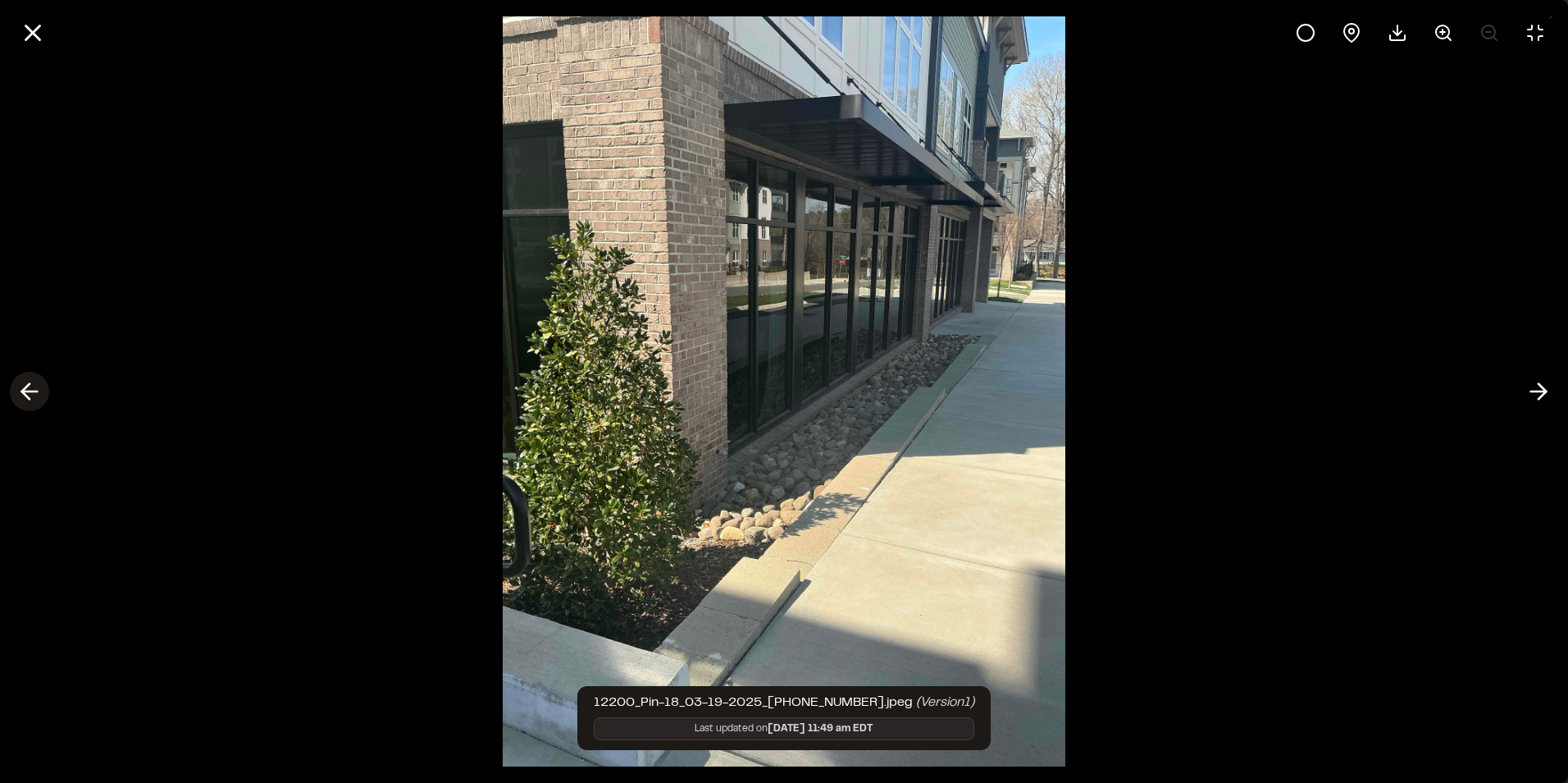
click at [35, 399] on icon at bounding box center [30, 391] width 26 height 28
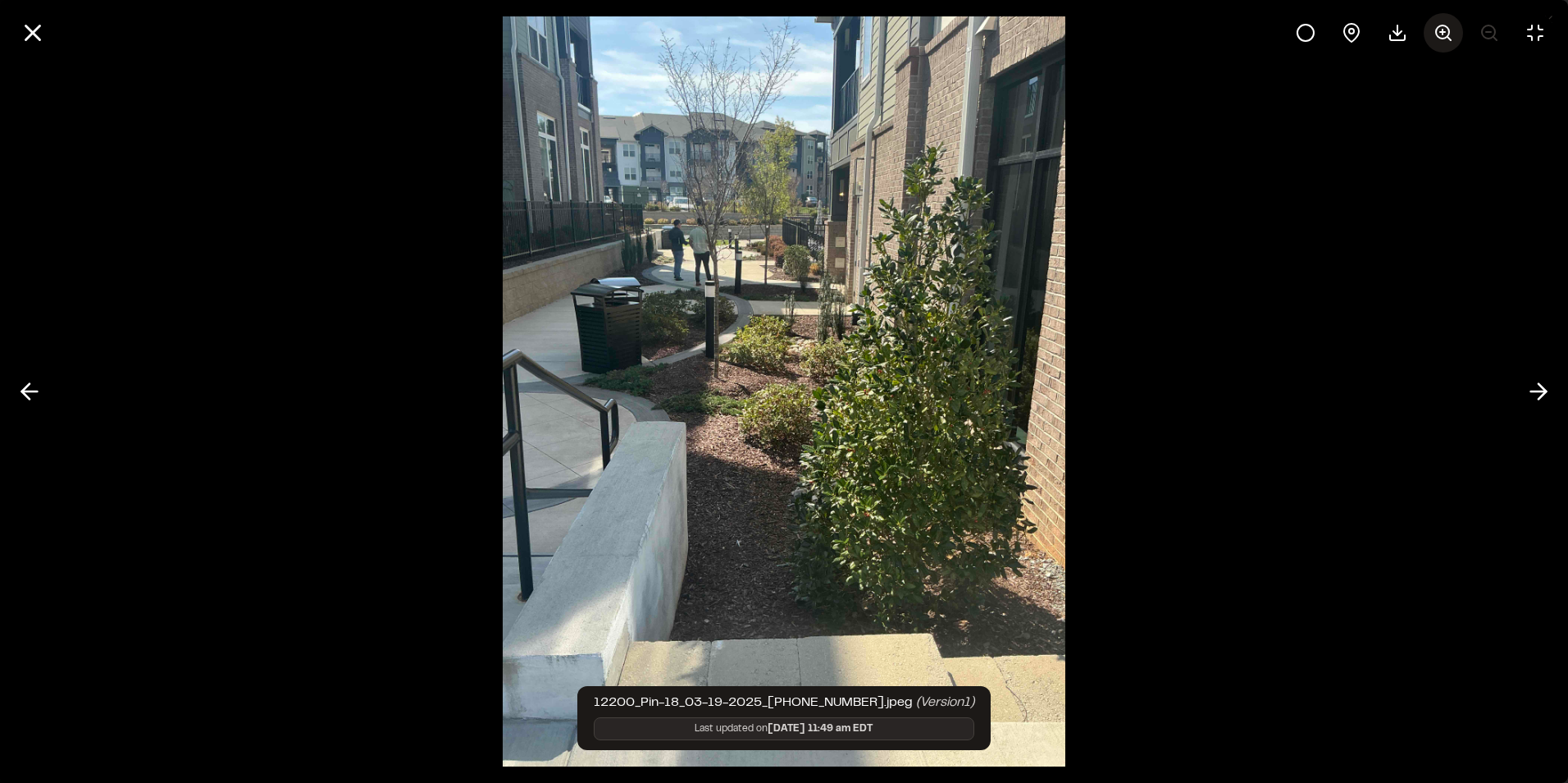
click at [1455, 33] on button at bounding box center [1443, 33] width 40 height 40
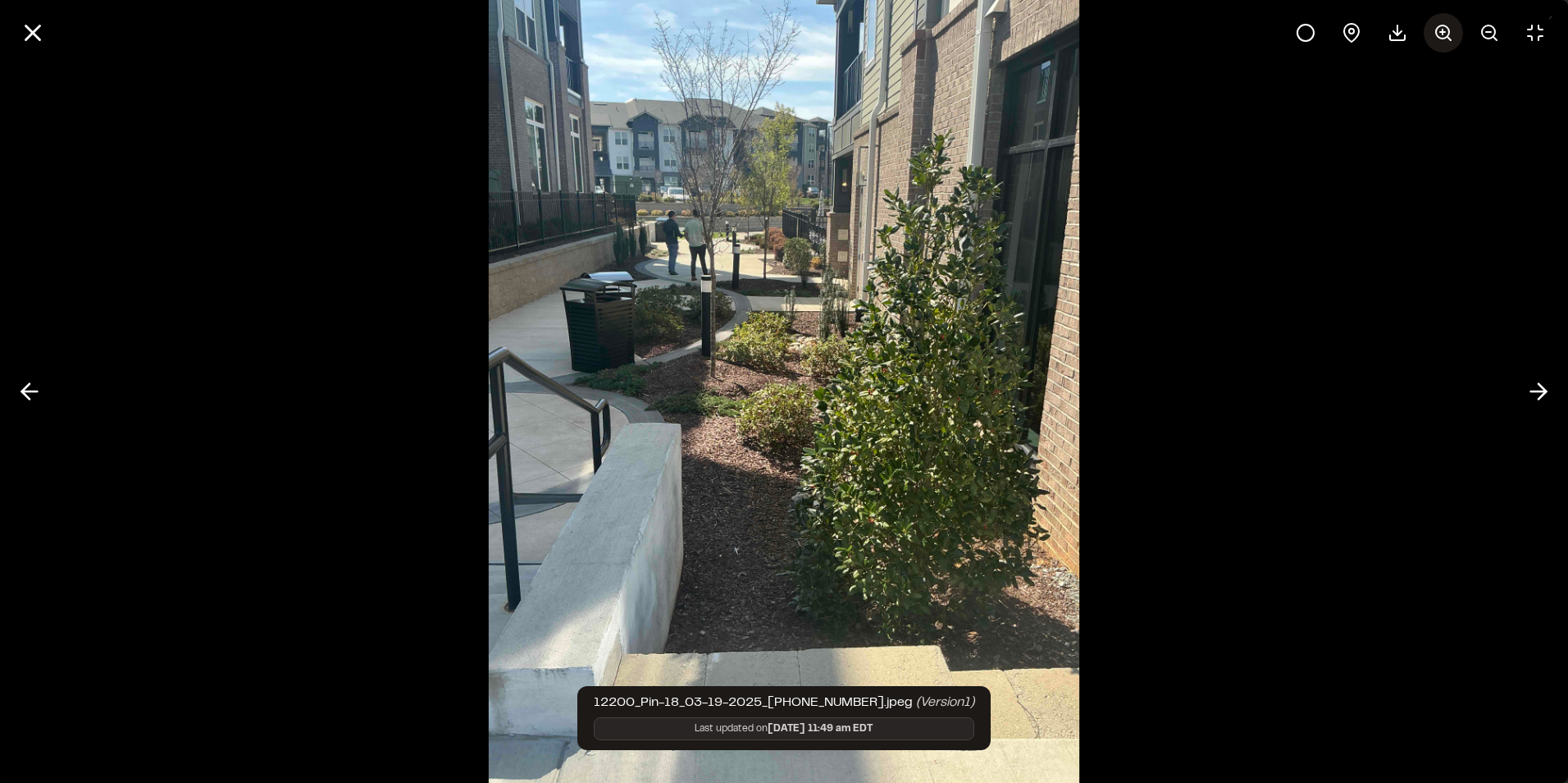
click at [1455, 33] on button at bounding box center [1443, 33] width 40 height 40
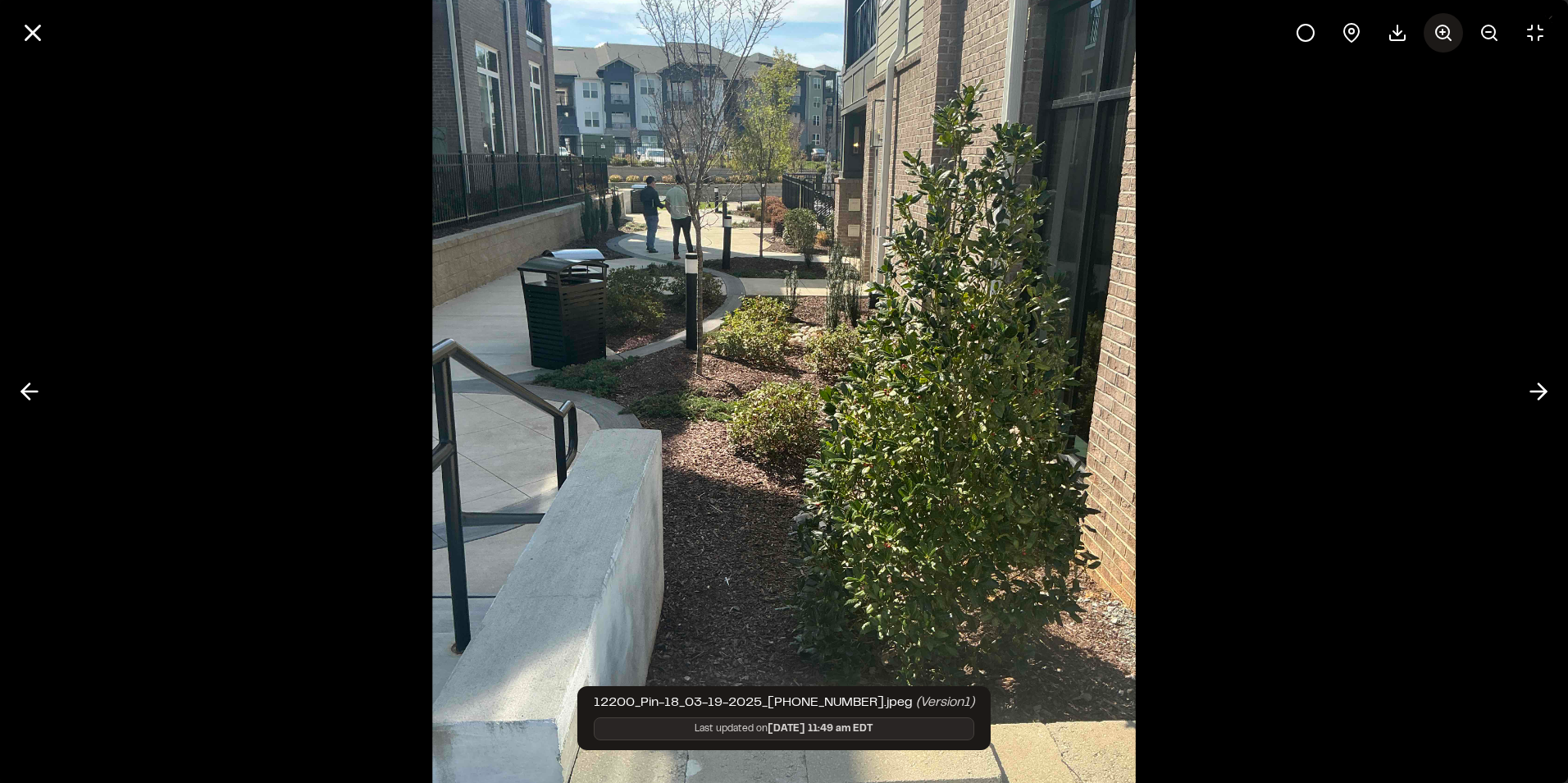
click at [1456, 33] on button at bounding box center [1443, 33] width 40 height 40
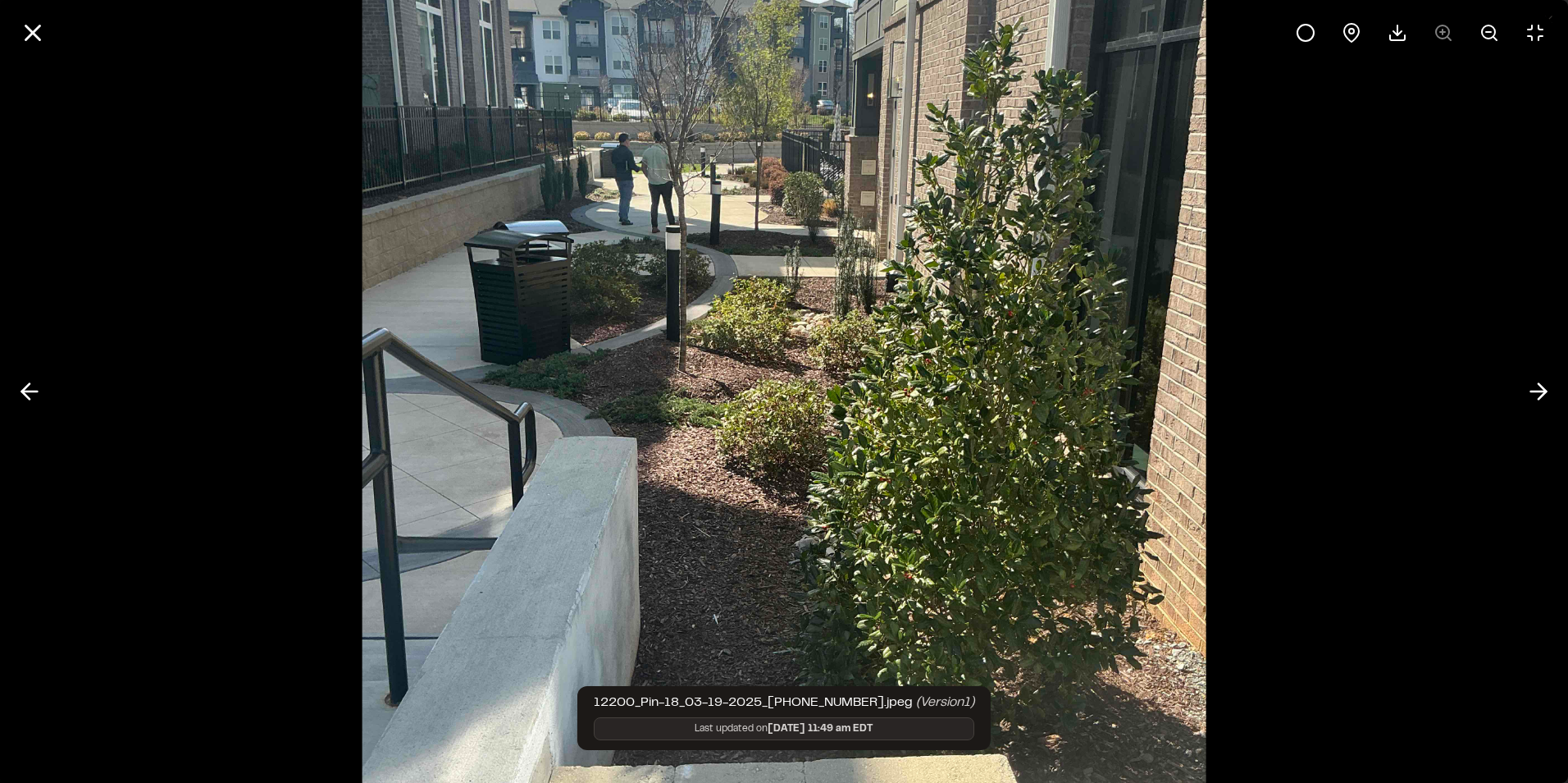
click at [1456, 33] on div at bounding box center [1420, 33] width 269 height 40
click at [1438, 125] on div at bounding box center [784, 391] width 1568 height 783
click at [1481, 31] on icon at bounding box center [1489, 33] width 19 height 19
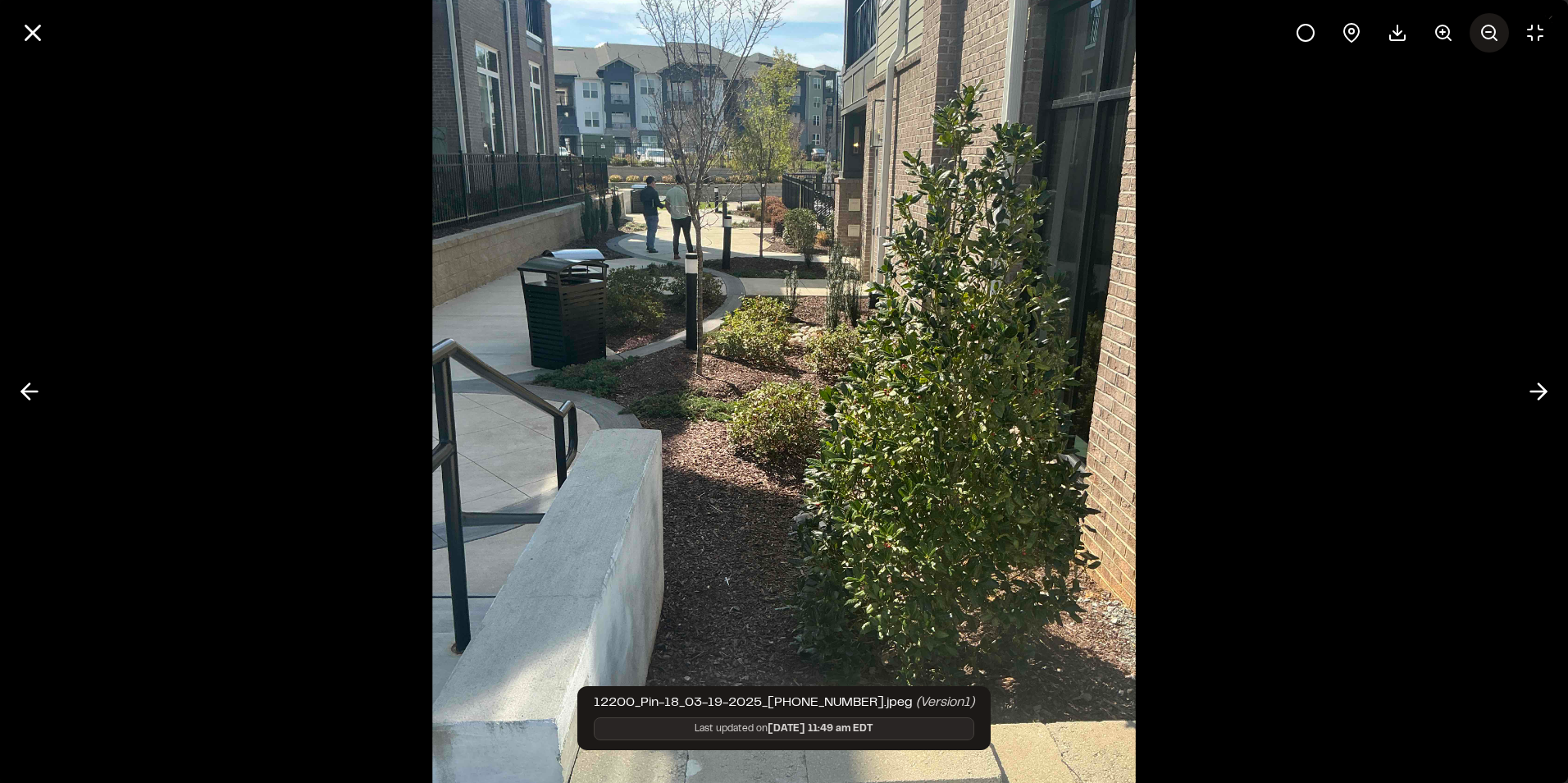
click at [1481, 31] on icon at bounding box center [1489, 33] width 19 height 19
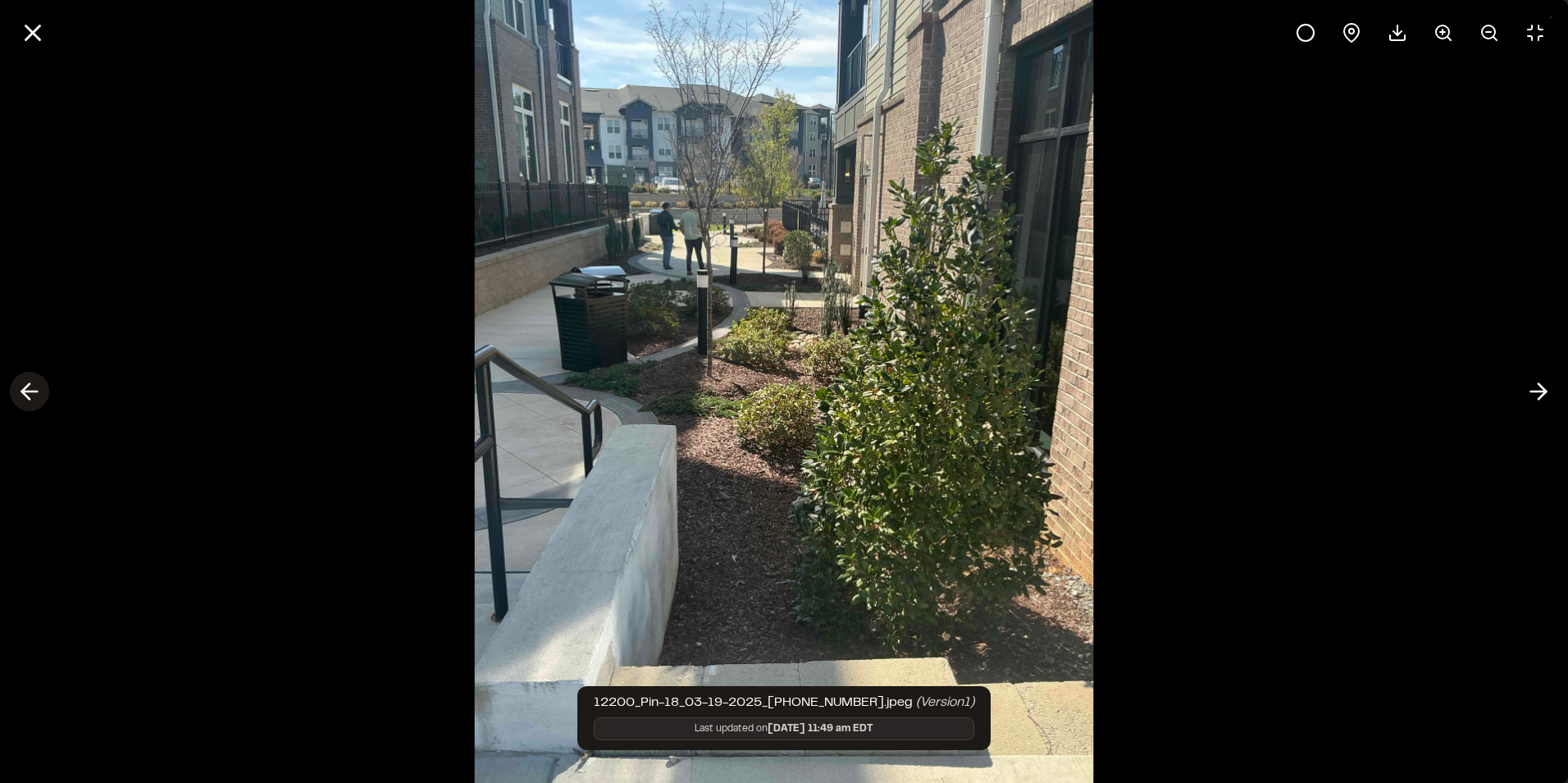
click at [32, 395] on icon at bounding box center [30, 391] width 26 height 28
